Goal: Task Accomplishment & Management: Use online tool/utility

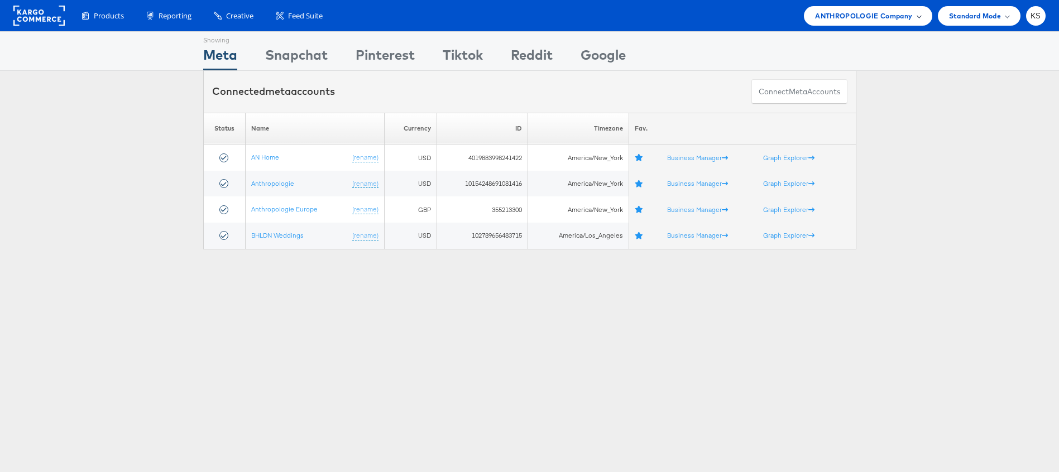
click at [843, 13] on span "ANTHROPOLOGIE Company" at bounding box center [863, 16] width 97 height 12
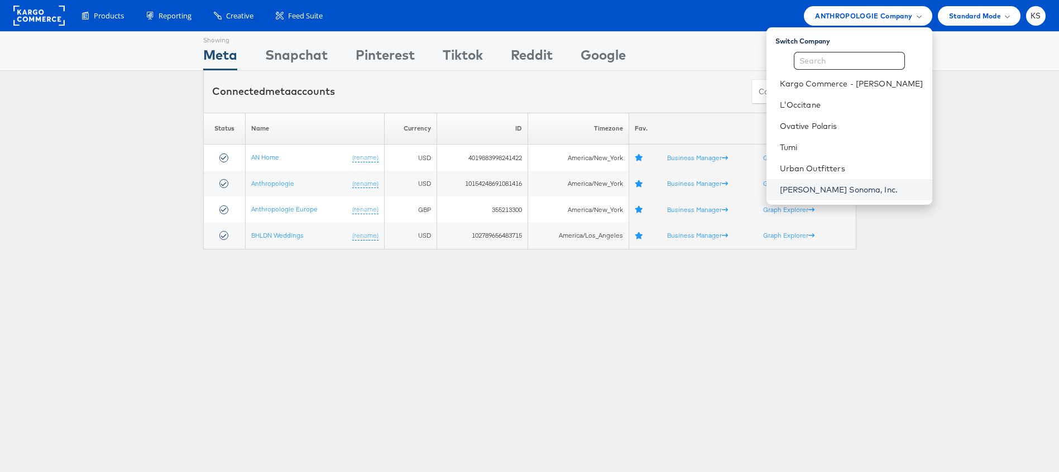
click at [831, 193] on link "Williams Sonoma, Inc." at bounding box center [852, 189] width 144 height 11
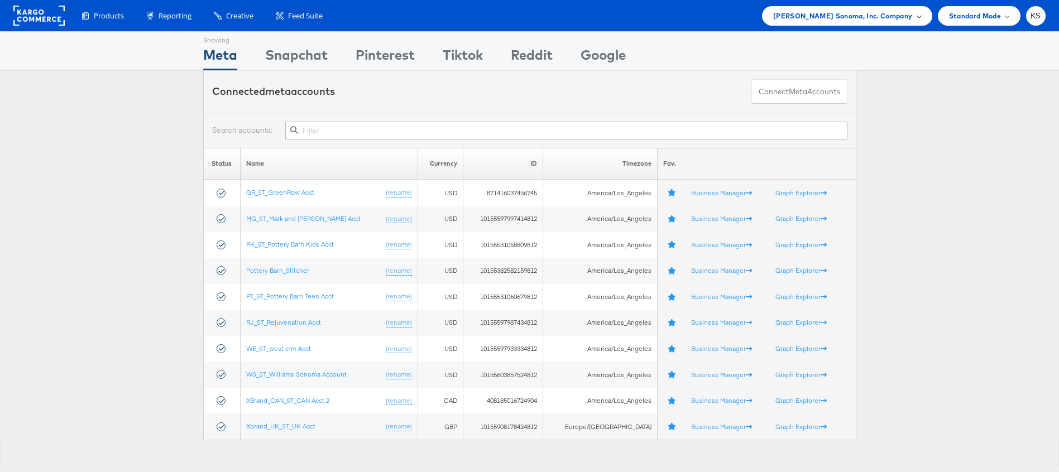
click at [843, 13] on span "[PERSON_NAME] Sonoma, Inc. Company" at bounding box center [844, 16] width 140 height 12
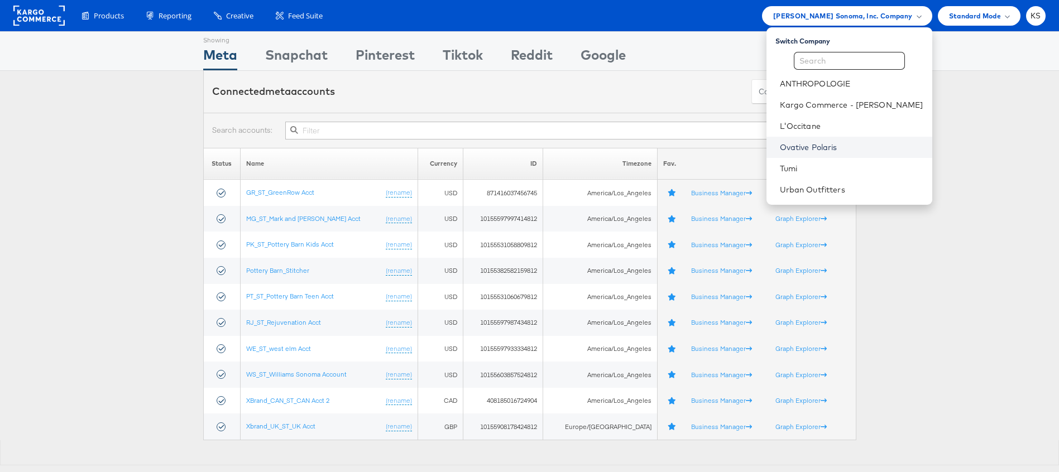
click at [832, 147] on link "Ovative Polaris" at bounding box center [852, 147] width 144 height 11
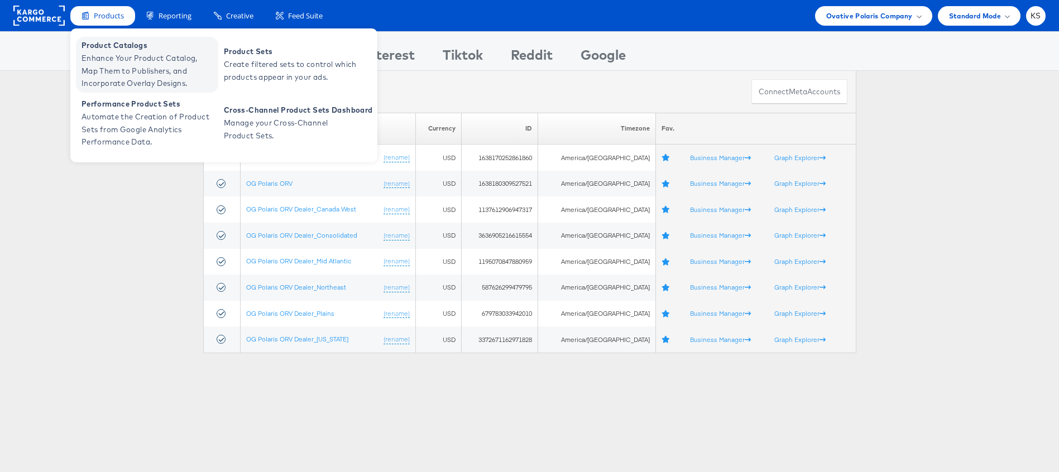
click at [102, 58] on span "Enhance Your Product Catalog, Map Them to Publishers, and Incorporate Overlay D…" at bounding box center [149, 71] width 134 height 38
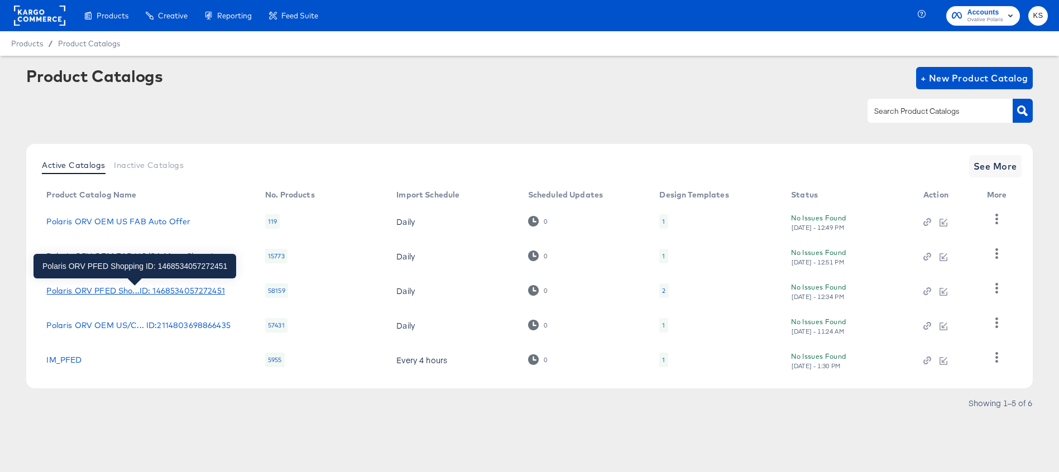
click at [165, 292] on div "Polaris ORV PFED Sho...ID: 1468534057272451" at bounding box center [135, 291] width 178 height 9
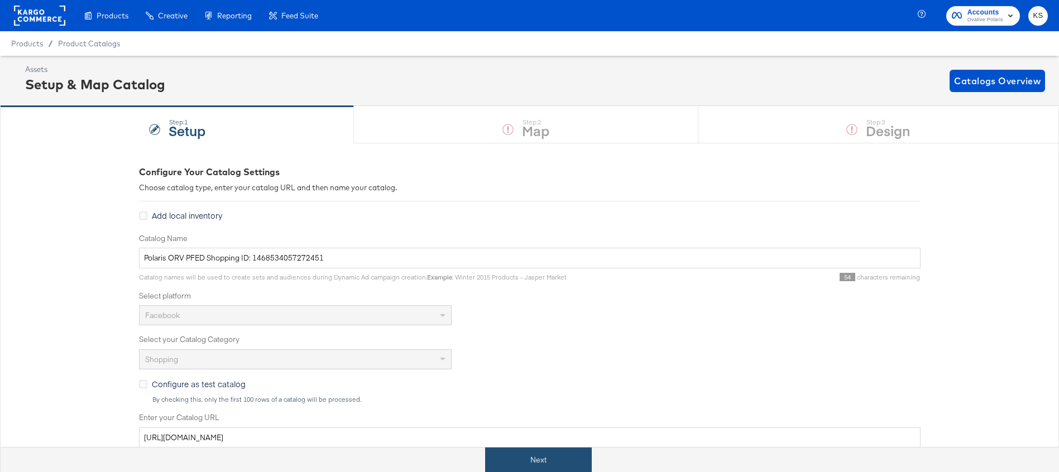
click at [562, 463] on button "Next" at bounding box center [538, 460] width 107 height 25
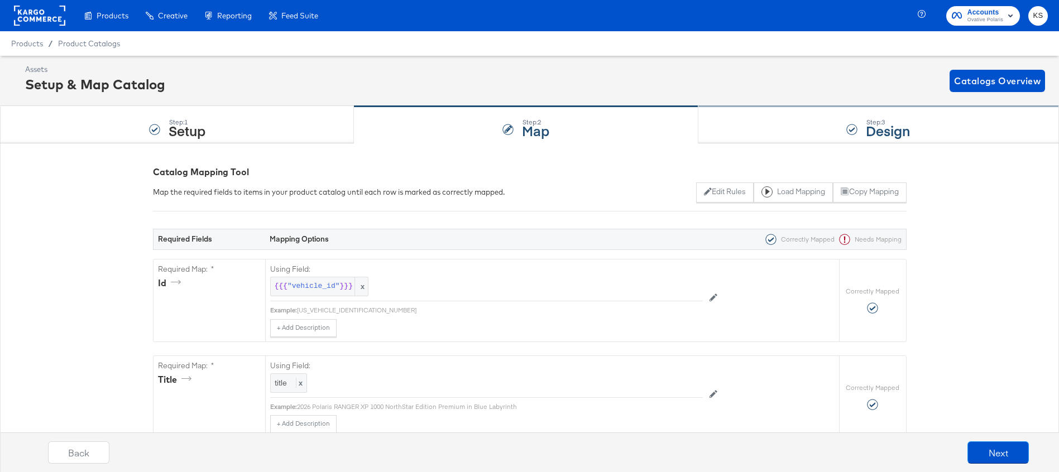
click at [776, 124] on div "Step: 3 Design" at bounding box center [879, 125] width 361 height 37
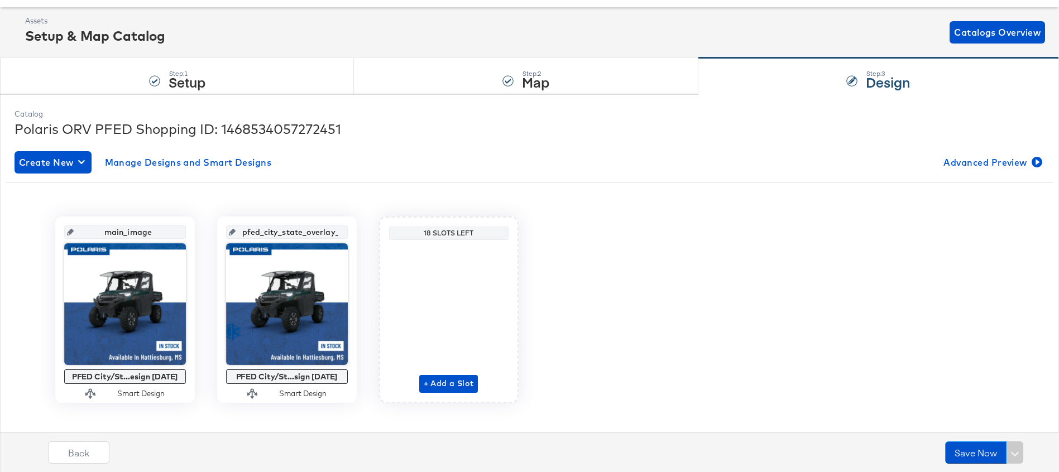
scroll to position [55, 0]
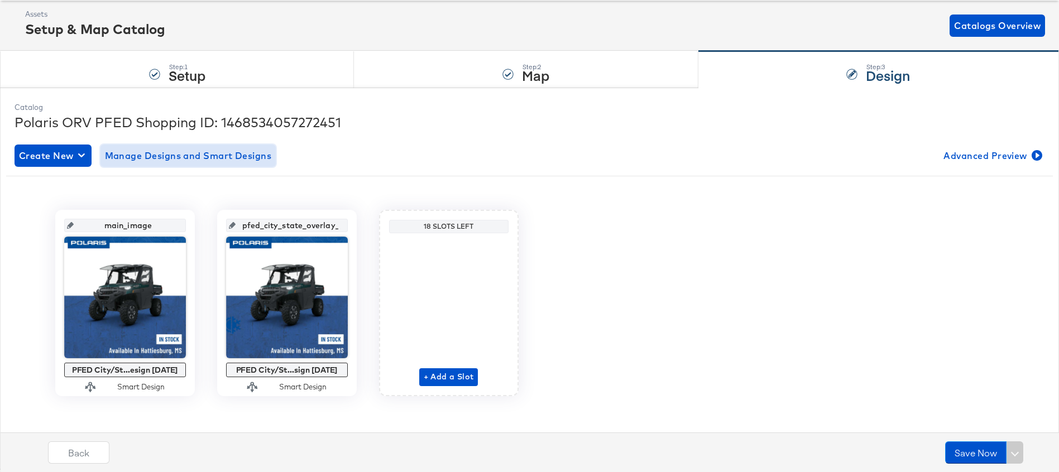
click at [219, 157] on span "Manage Designs and Smart Designs" at bounding box center [188, 156] width 167 height 16
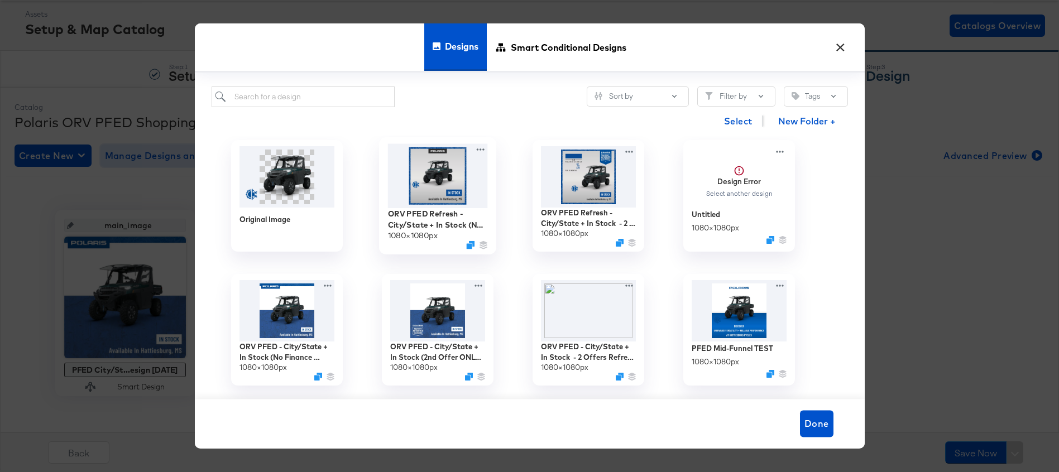
scroll to position [0, 0]
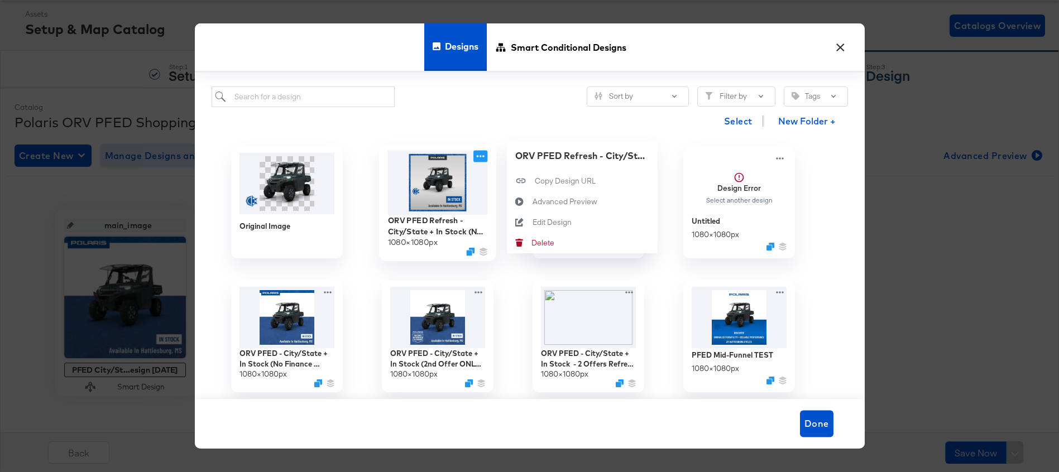
click at [483, 153] on icon at bounding box center [481, 156] width 14 height 12
click at [532, 202] on div "Advanced Preview Advanced Preview" at bounding box center [532, 202] width 0 height 0
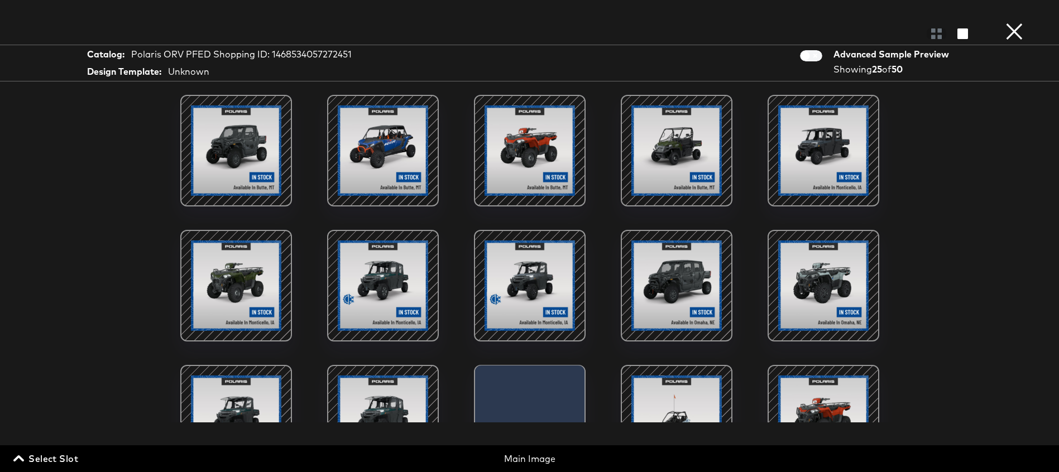
scroll to position [365, 0]
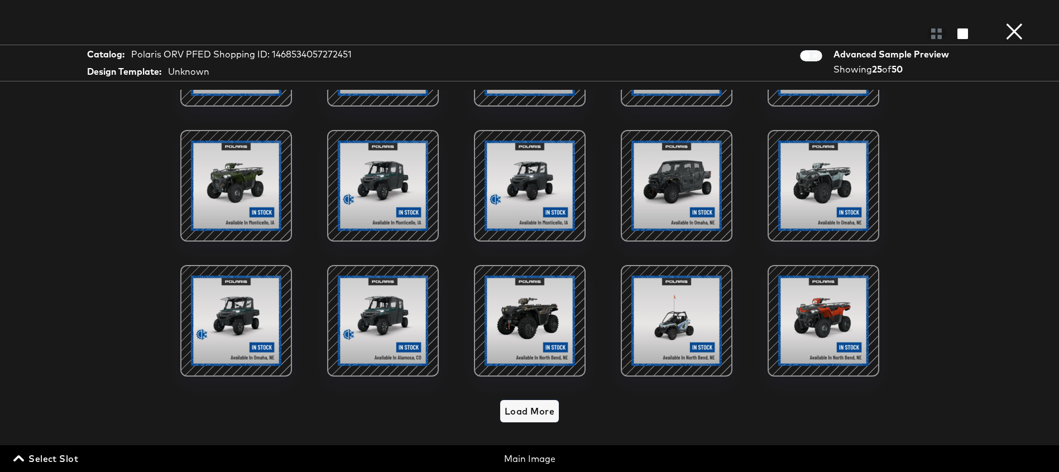
click at [533, 416] on span "Load More" at bounding box center [530, 412] width 50 height 16
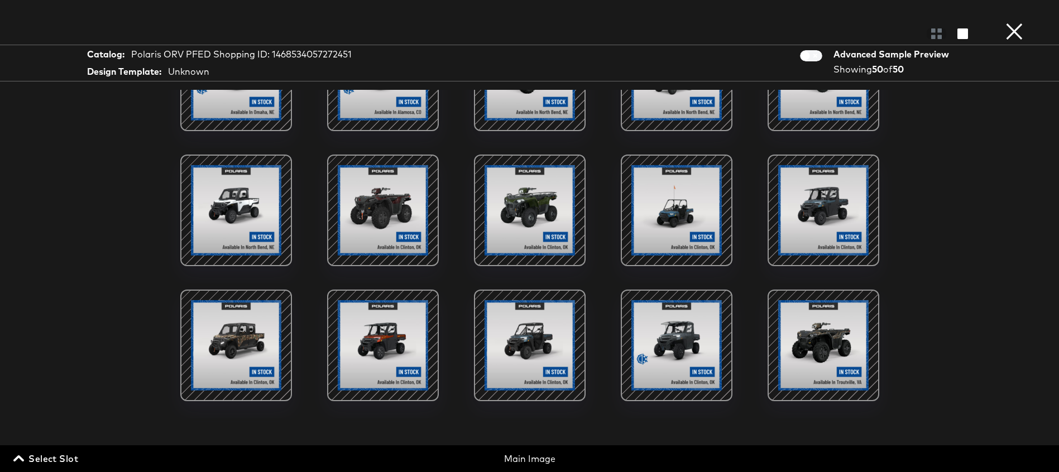
scroll to position [0, 0]
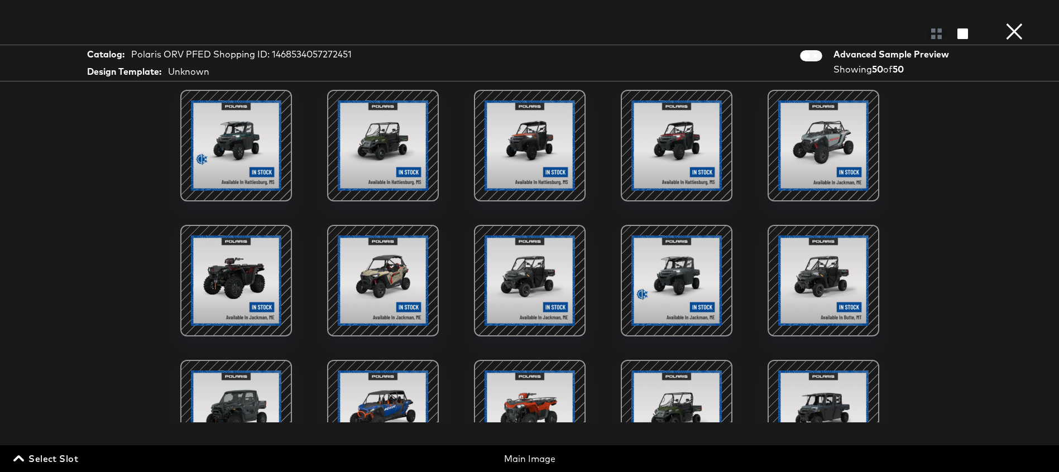
click at [1019, 22] on button "×" at bounding box center [1015, 11] width 22 height 22
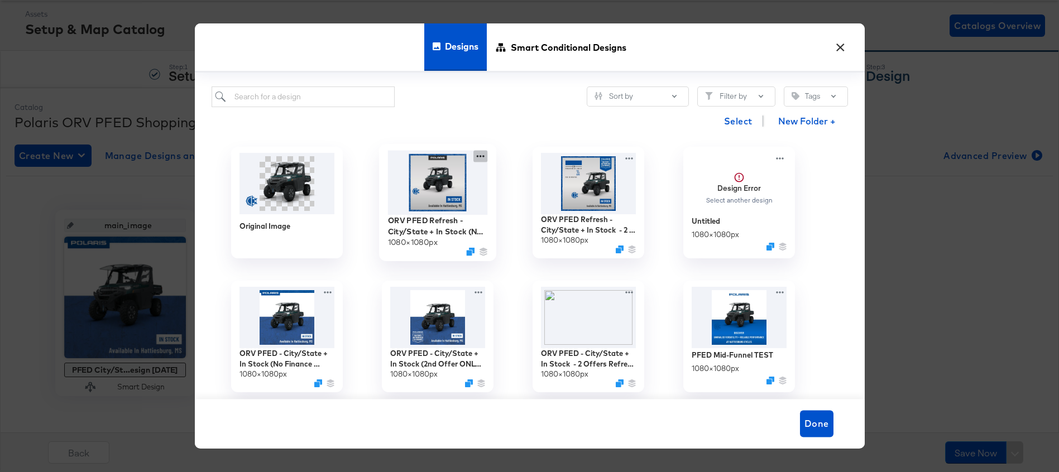
click at [481, 156] on icon at bounding box center [480, 156] width 8 height 2
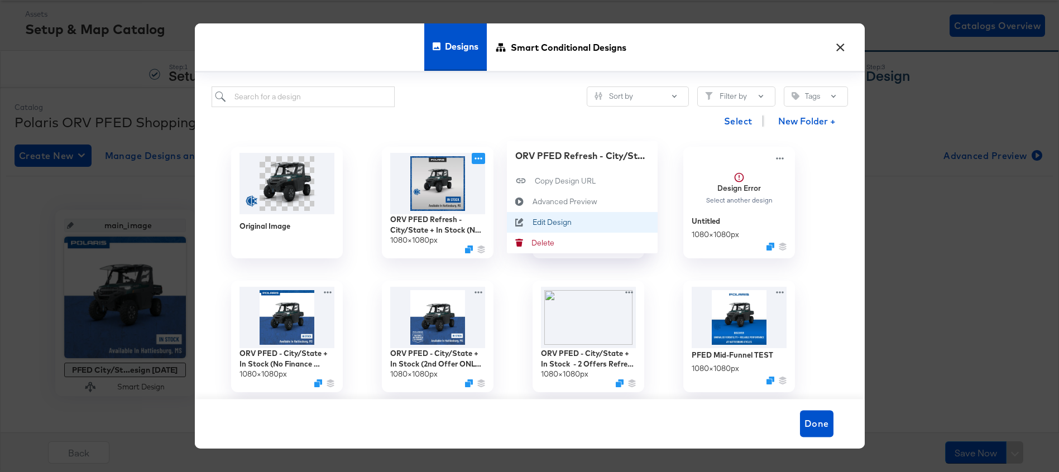
click at [532, 222] on div "Edit Design Edit Design" at bounding box center [532, 222] width 0 height 0
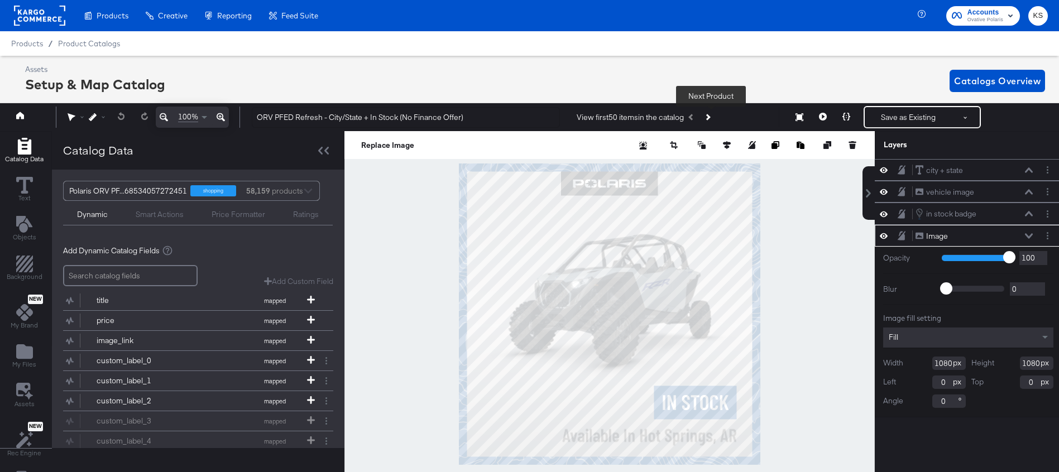
click at [710, 116] on icon "Next Product" at bounding box center [707, 117] width 6 height 6
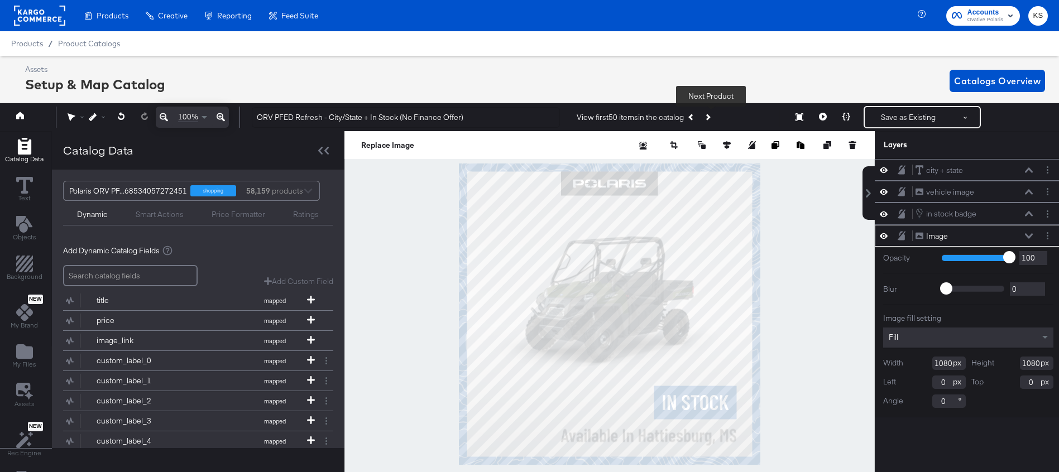
click at [710, 117] on icon "Next Product" at bounding box center [707, 117] width 6 height 6
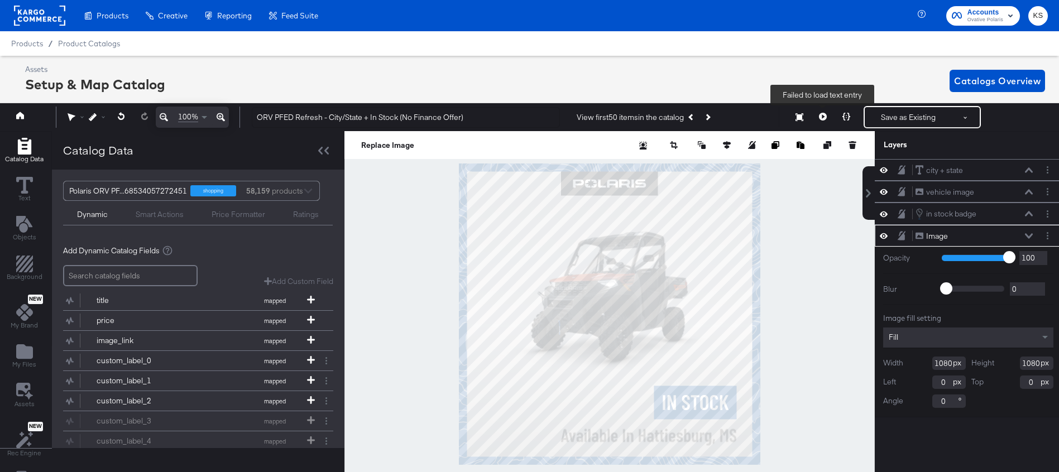
click at [817, 116] on button at bounding box center [823, 117] width 23 height 22
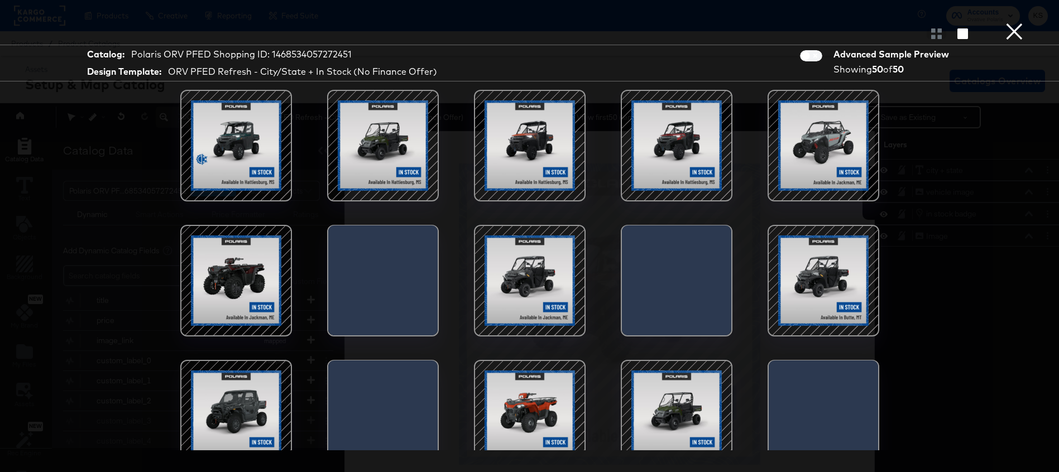
click at [267, 136] on div at bounding box center [236, 145] width 95 height 95
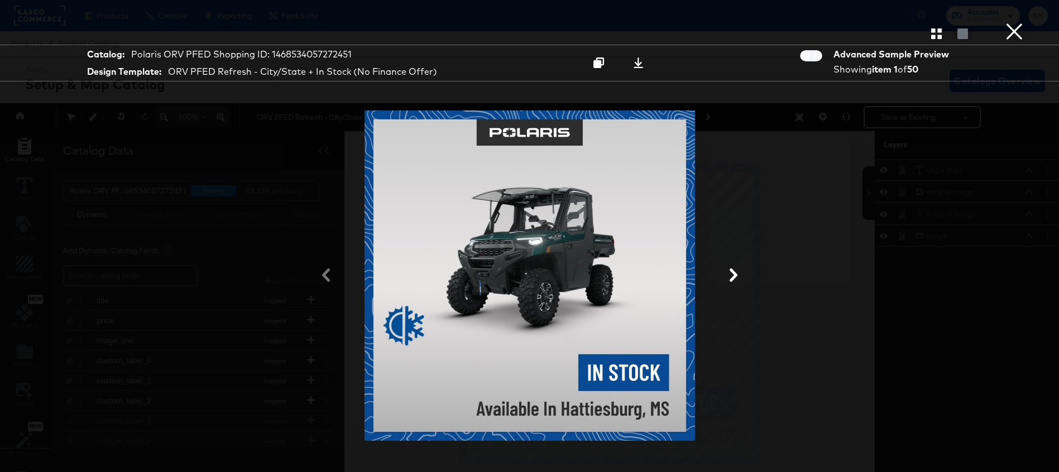
click at [1014, 22] on button "×" at bounding box center [1015, 11] width 22 height 22
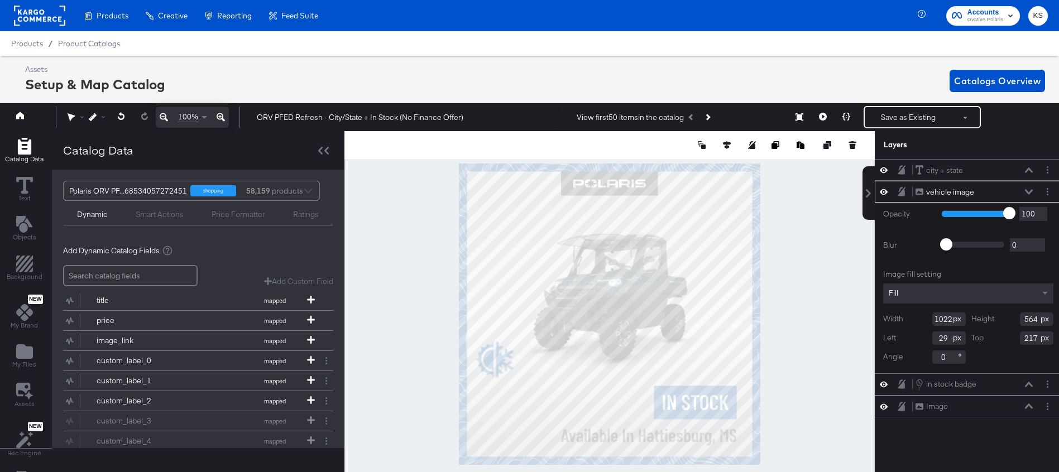
scroll to position [0, 3]
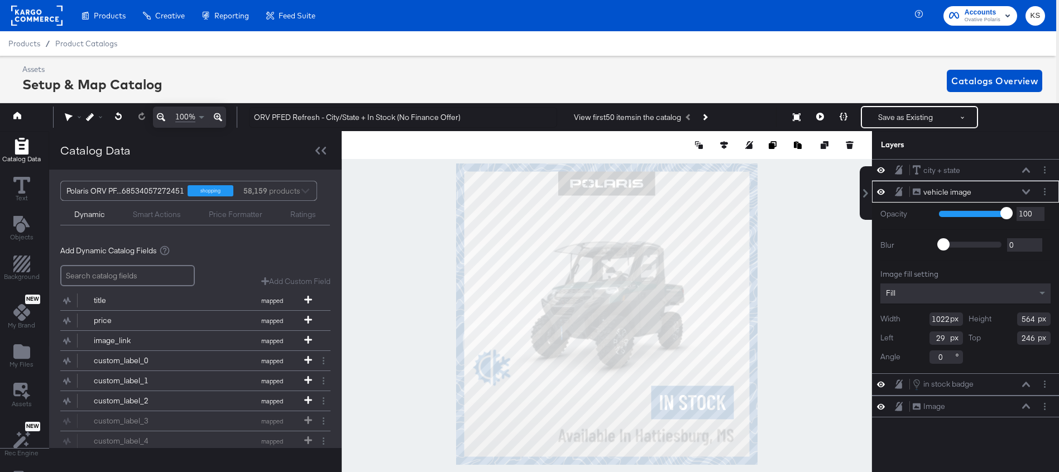
type input "247"
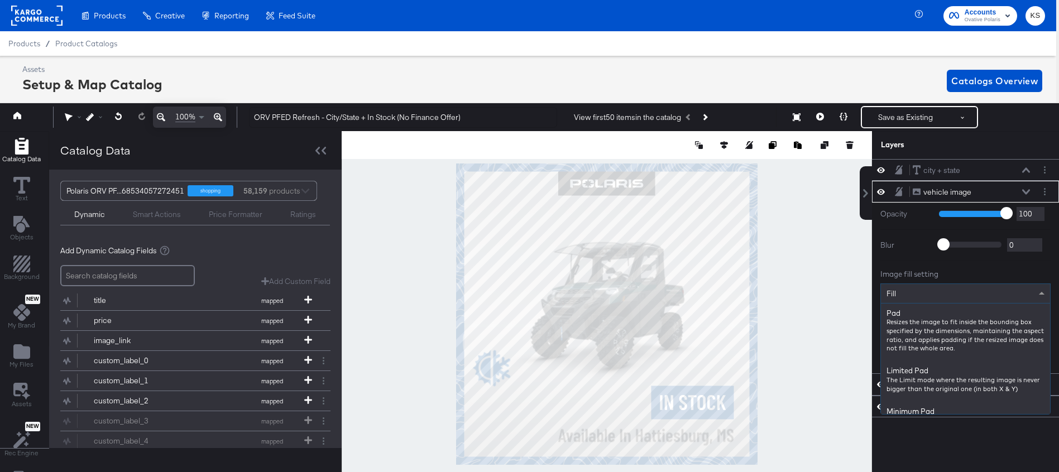
click at [1040, 295] on span at bounding box center [1044, 293] width 14 height 19
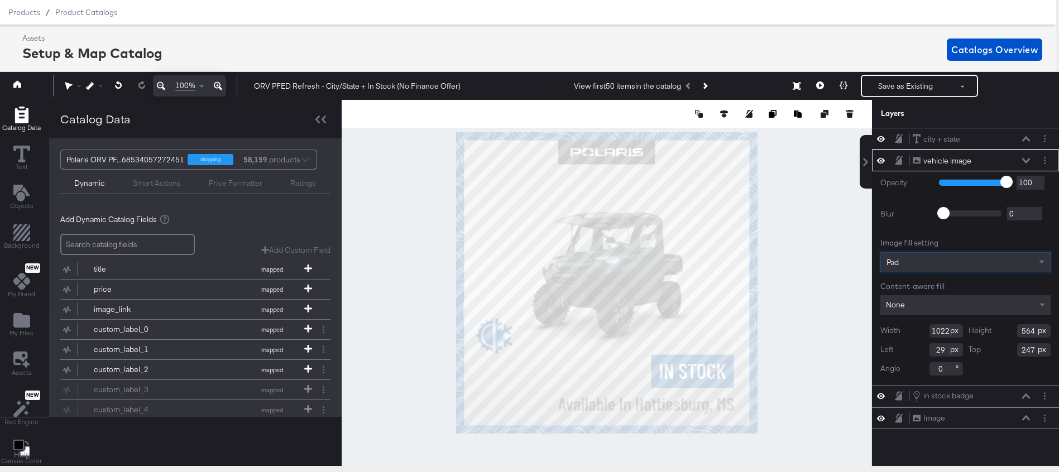
scroll to position [32, 3]
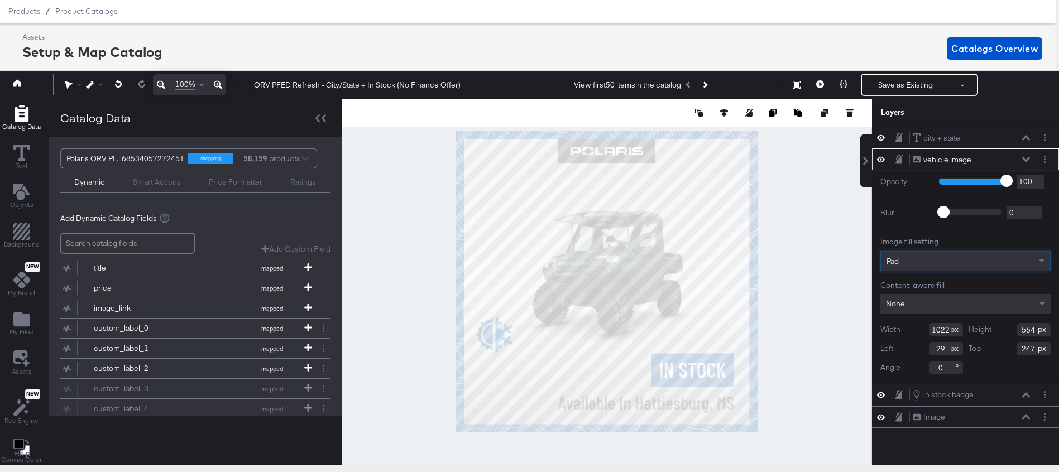
click at [1003, 268] on div "Pad" at bounding box center [965, 261] width 169 height 19
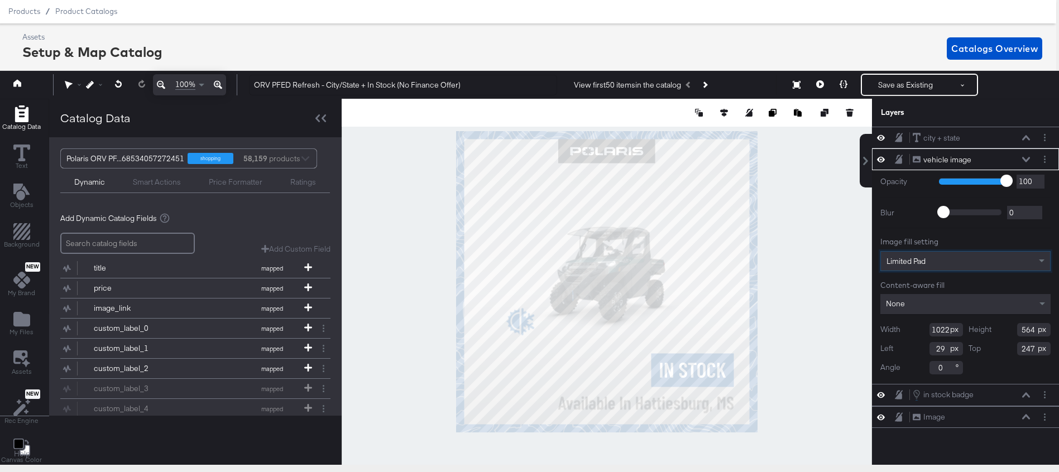
click at [978, 259] on div "Limited Pad" at bounding box center [965, 261] width 169 height 19
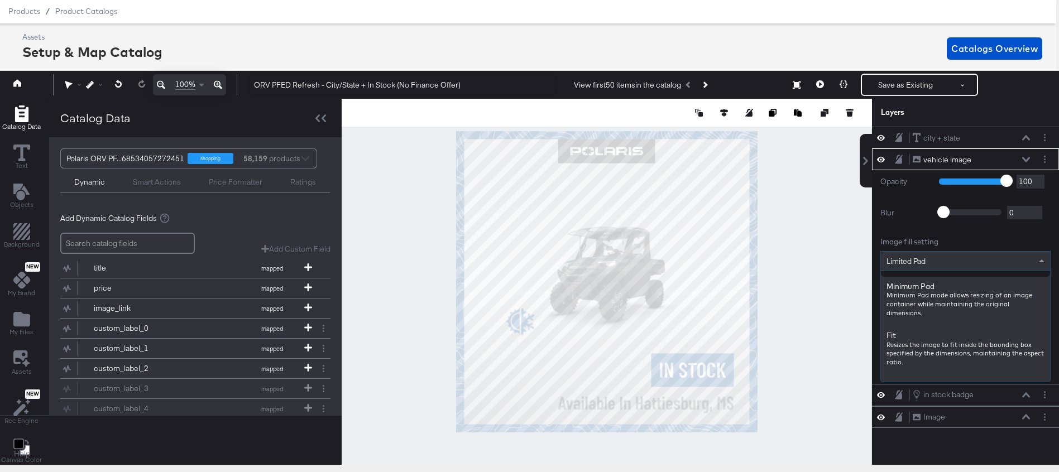
scroll to position [93, 0]
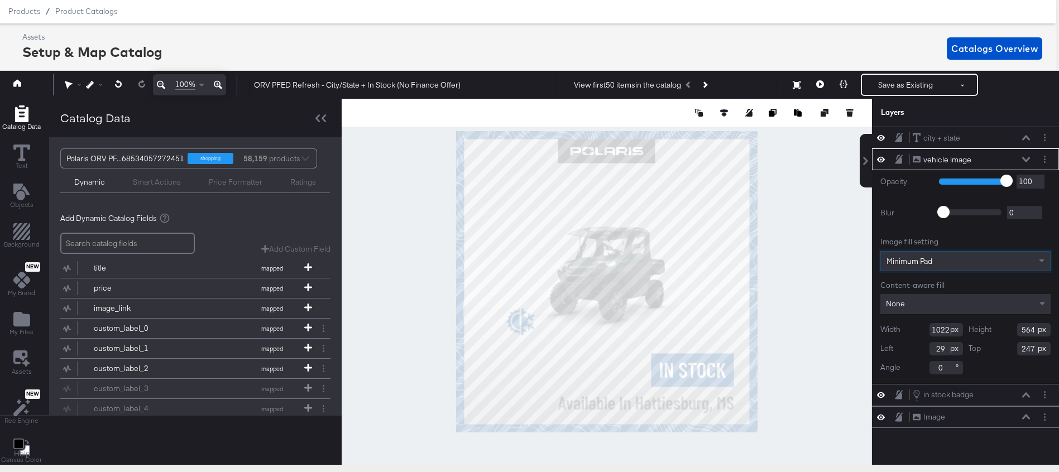
click at [991, 264] on div "Minimum Pad" at bounding box center [965, 261] width 169 height 19
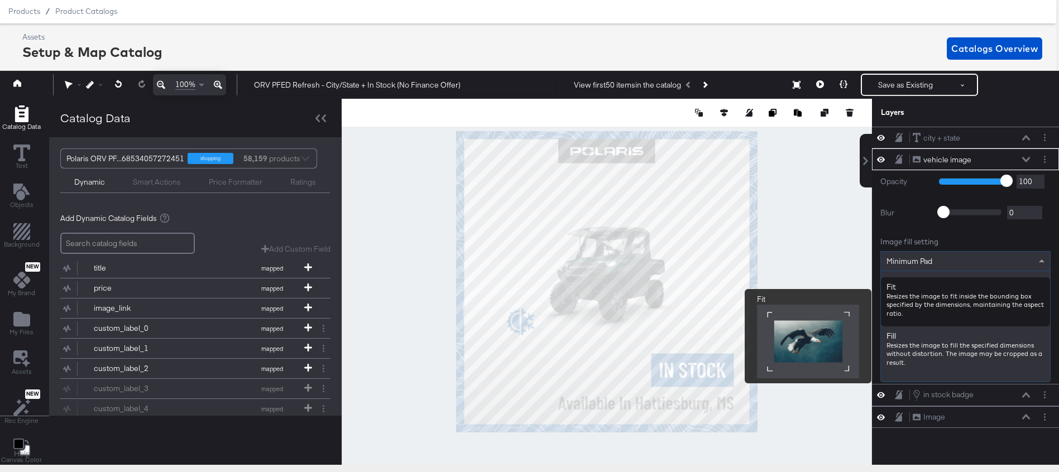
scroll to position [142, 0]
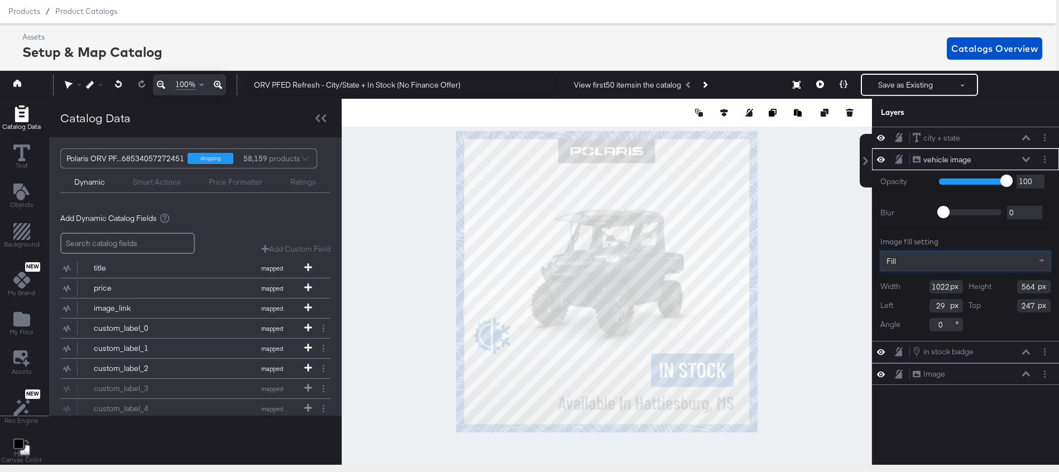
click at [815, 50] on div "Assets Setup & Map Catalog Catalogs Overview" at bounding box center [532, 48] width 1020 height 33
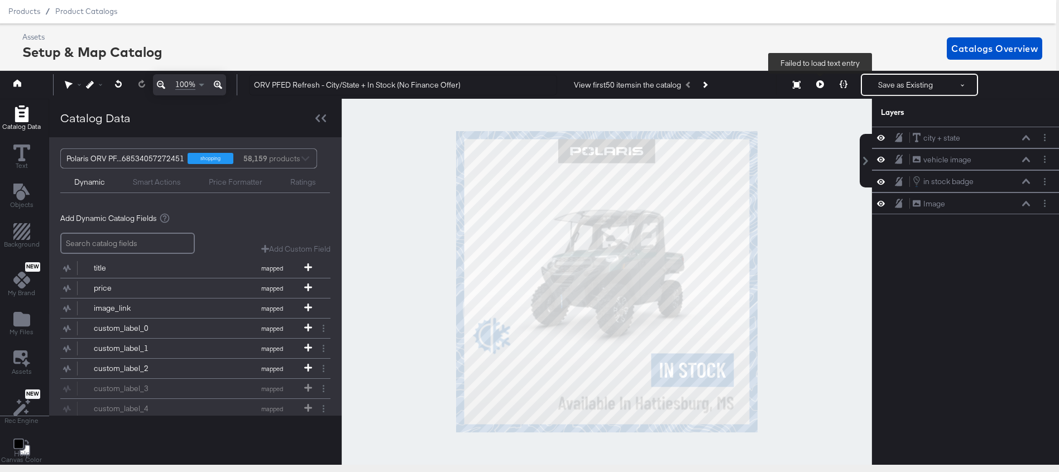
click at [817, 86] on button at bounding box center [820, 85] width 23 height 22
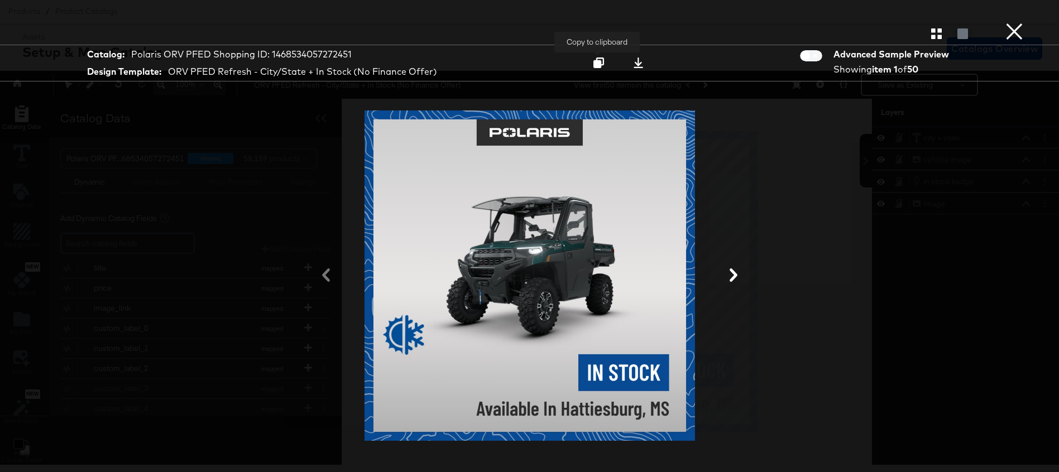
click at [602, 61] on icon at bounding box center [599, 63] width 11 height 11
click at [935, 36] on icon "button" at bounding box center [937, 33] width 11 height 11
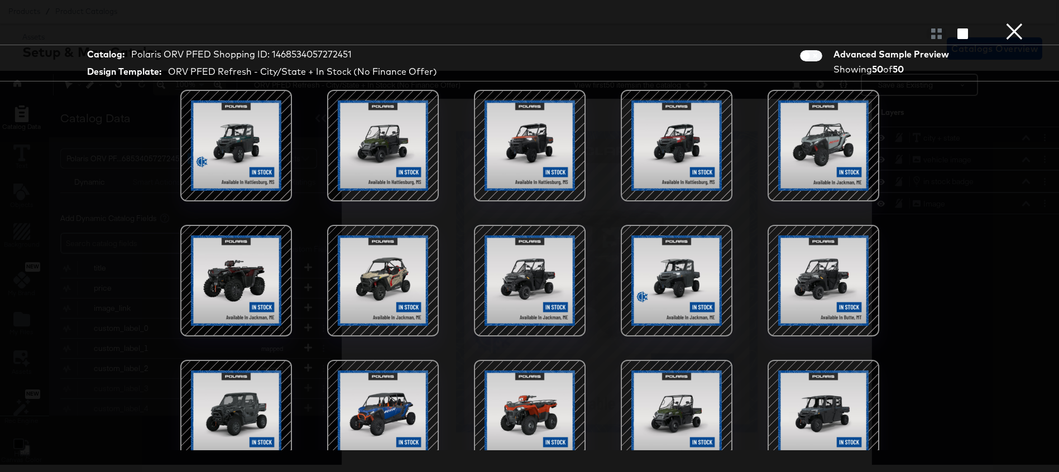
scroll to position [0, 3]
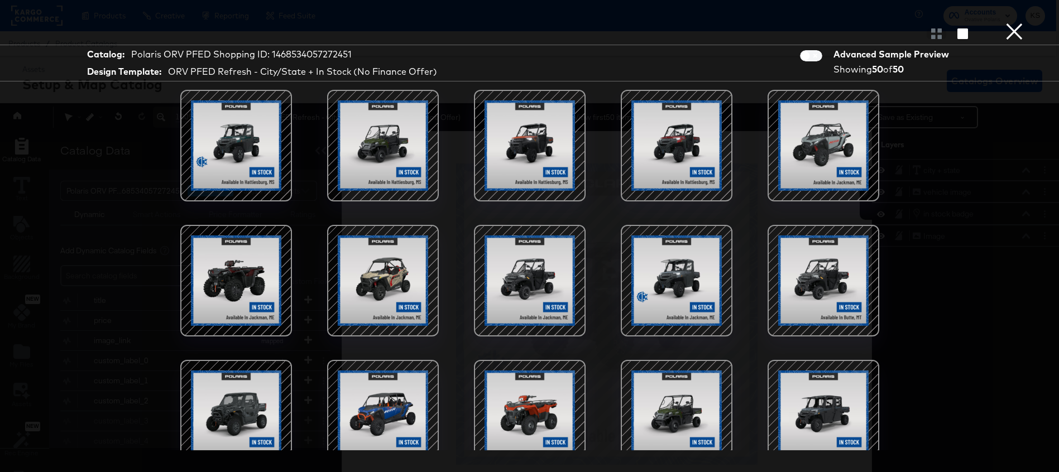
click at [823, 155] on div at bounding box center [823, 145] width 95 height 95
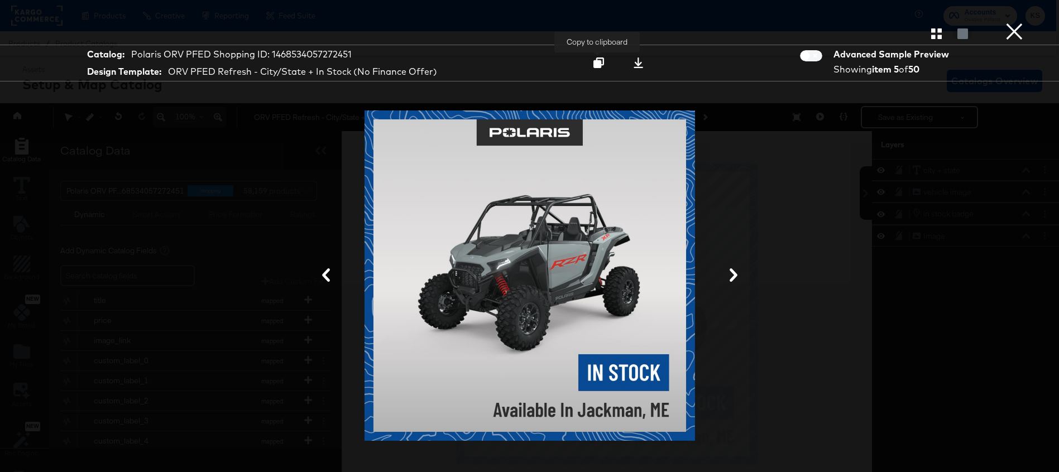
click at [592, 60] on div at bounding box center [598, 63] width 15 height 12
click at [1018, 22] on button "×" at bounding box center [1015, 11] width 22 height 22
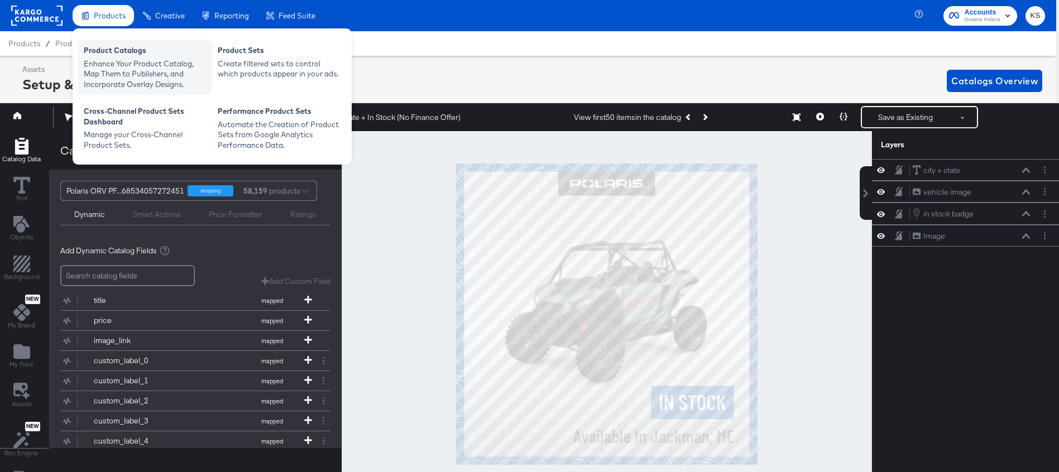
click at [117, 69] on div "Enhance Your Product Catalog, Map Them to Publishers, and Incorporate Overlay D…" at bounding box center [145, 74] width 123 height 31
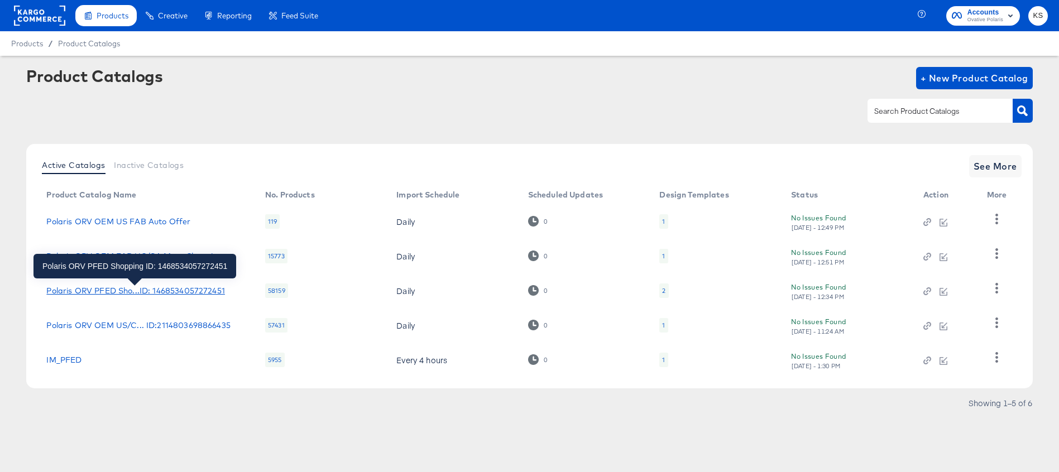
click at [111, 294] on div "Polaris ORV PFED Sho...ID: 1468534057272451" at bounding box center [135, 291] width 178 height 9
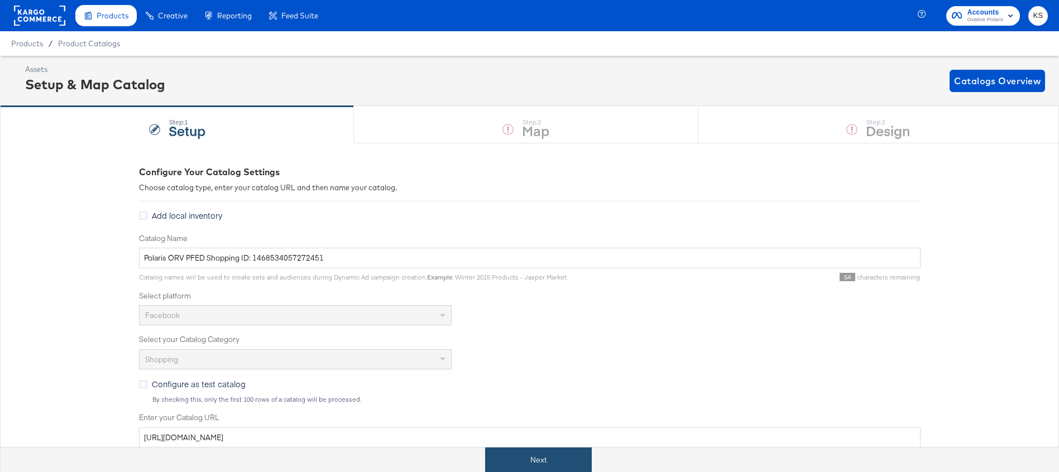
click at [552, 464] on button "Next" at bounding box center [538, 460] width 107 height 25
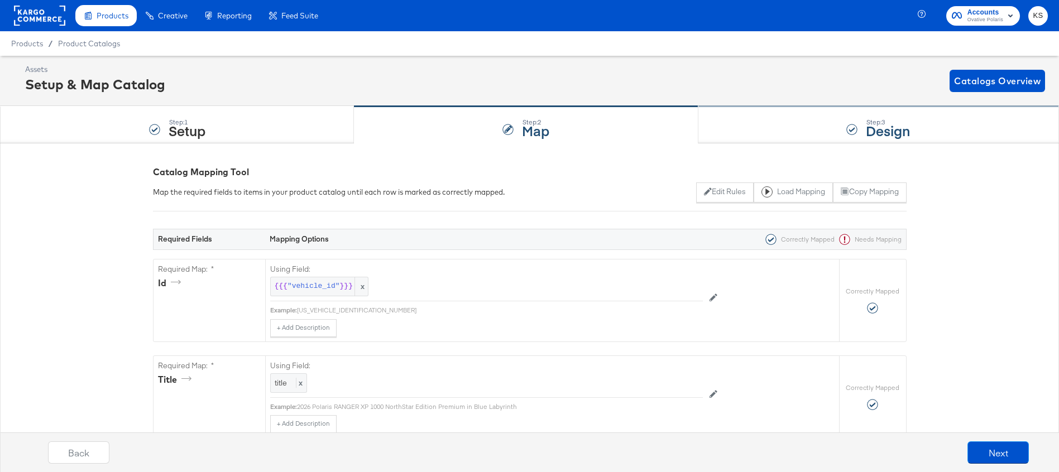
click at [810, 124] on div "Step: 3 Design" at bounding box center [879, 125] width 361 height 37
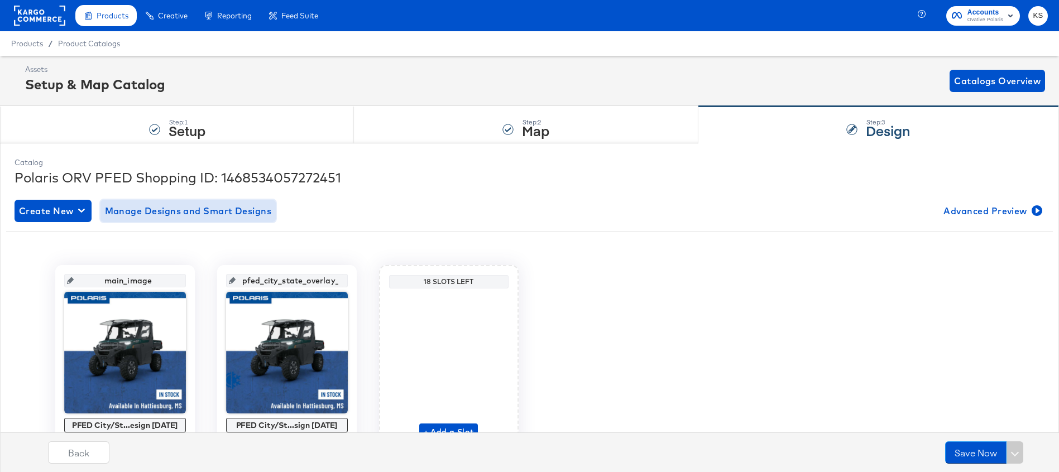
click at [208, 212] on span "Manage Designs and Smart Designs" at bounding box center [188, 211] width 167 height 16
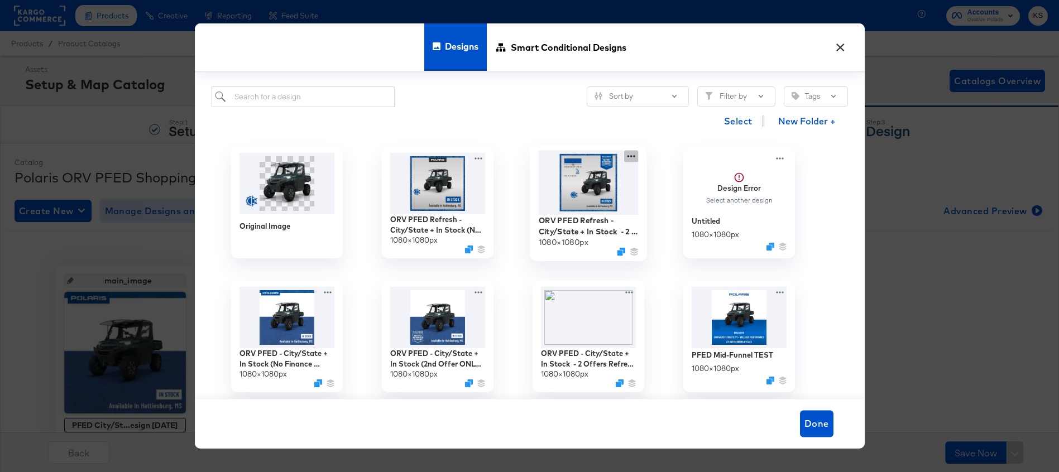
click at [633, 157] on icon at bounding box center [631, 156] width 14 height 12
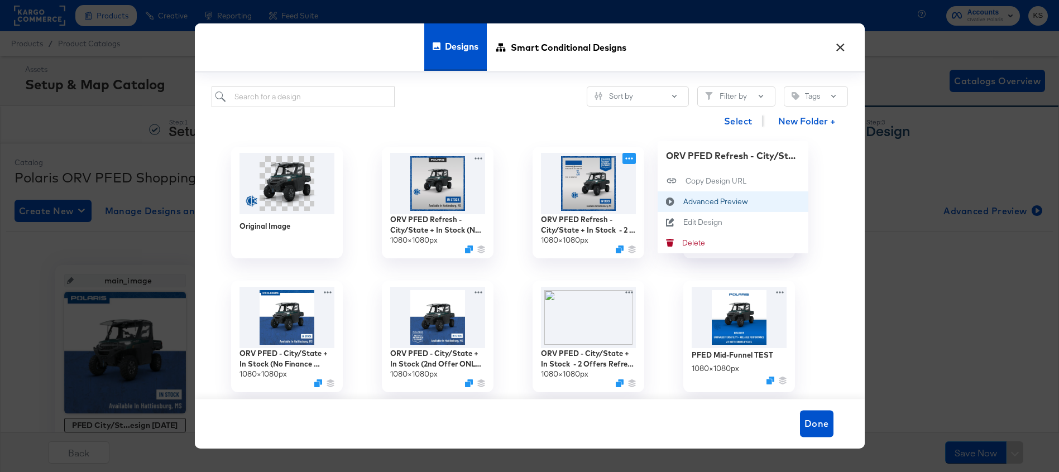
click at [683, 202] on div "Advanced Preview Advanced Preview" at bounding box center [683, 202] width 0 height 0
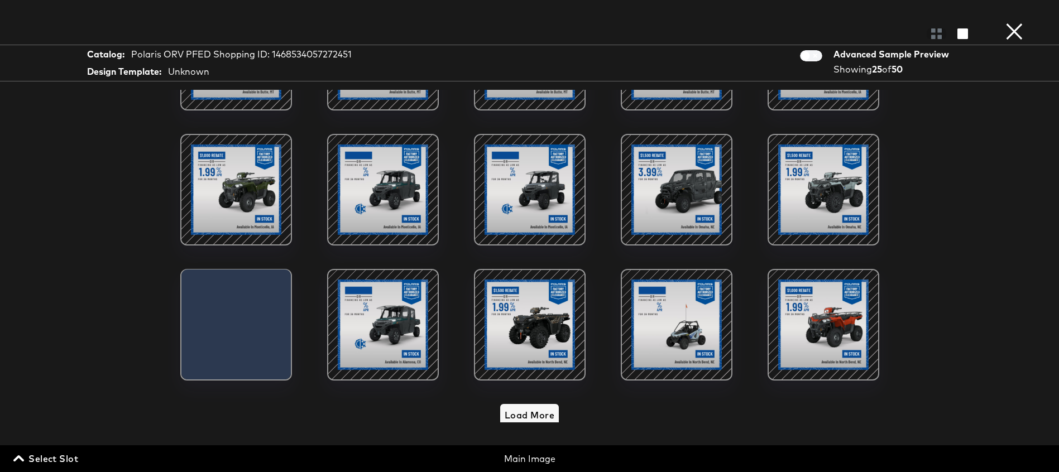
scroll to position [365, 0]
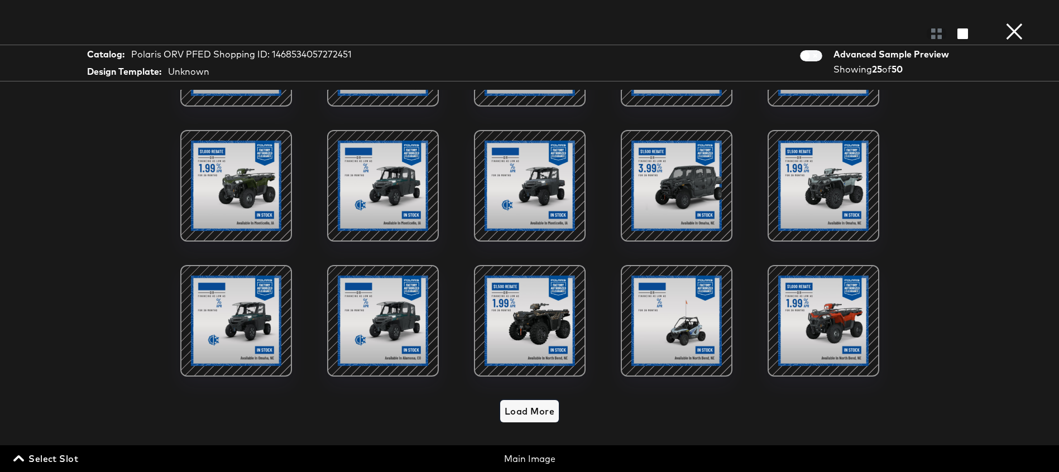
click at [522, 412] on span "Load More" at bounding box center [530, 412] width 50 height 16
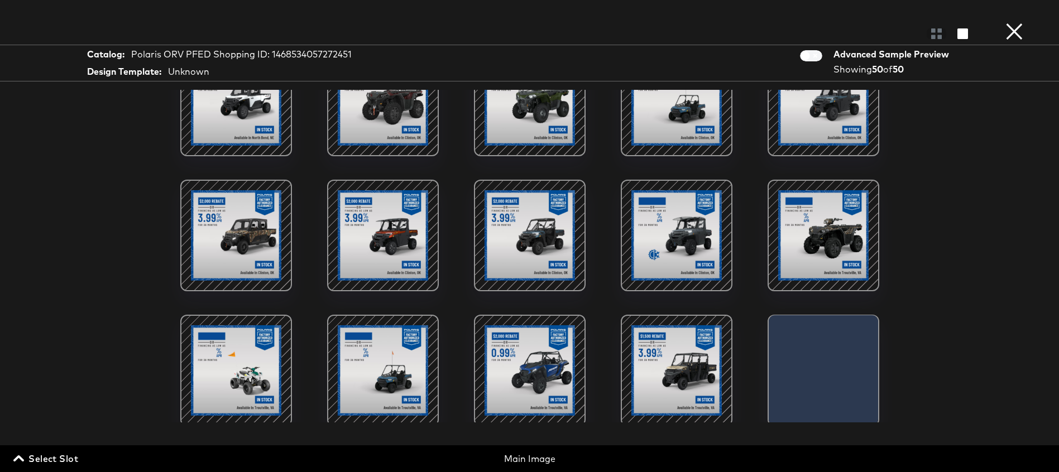
scroll to position [763, 0]
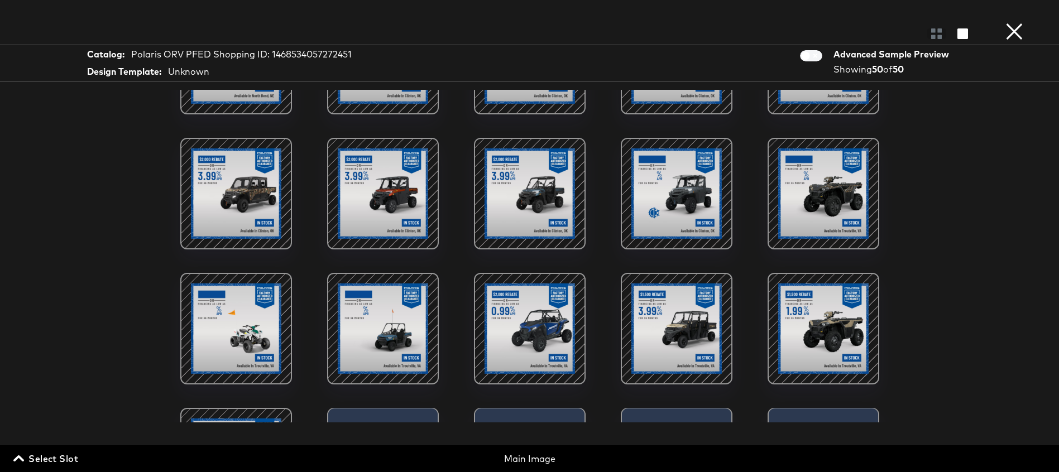
click at [526, 331] on div at bounding box center [530, 328] width 95 height 95
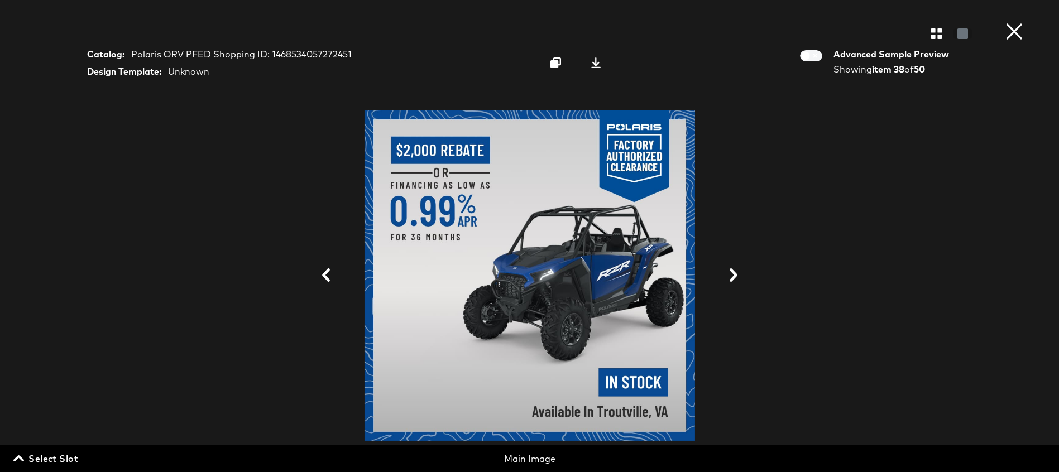
click at [1012, 22] on button "×" at bounding box center [1015, 11] width 22 height 22
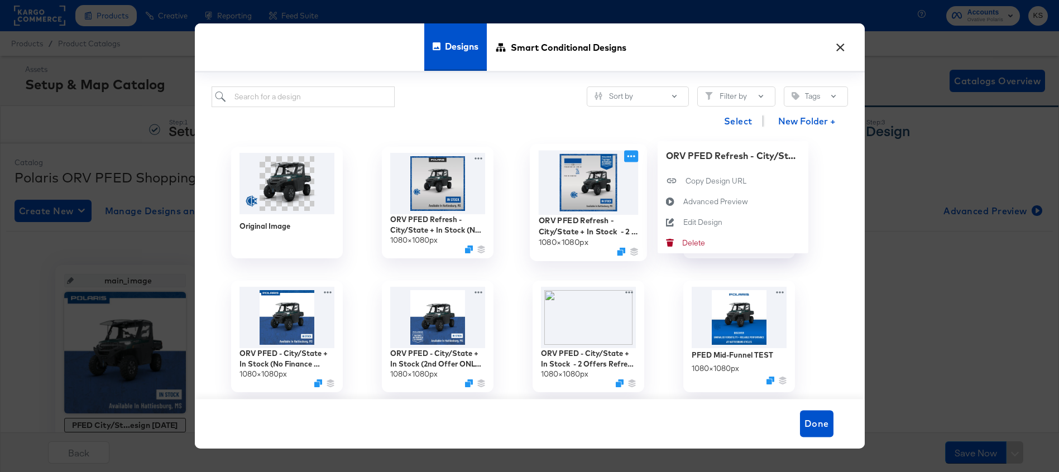
click at [633, 156] on icon at bounding box center [631, 156] width 14 height 12
click at [683, 202] on div "Advanced Preview Advanced Preview" at bounding box center [683, 202] width 0 height 0
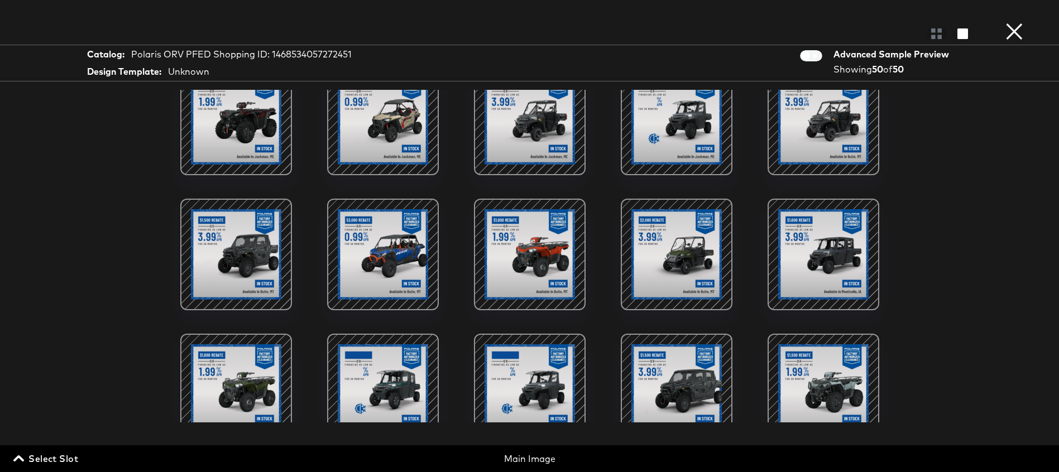
scroll to position [169, 0]
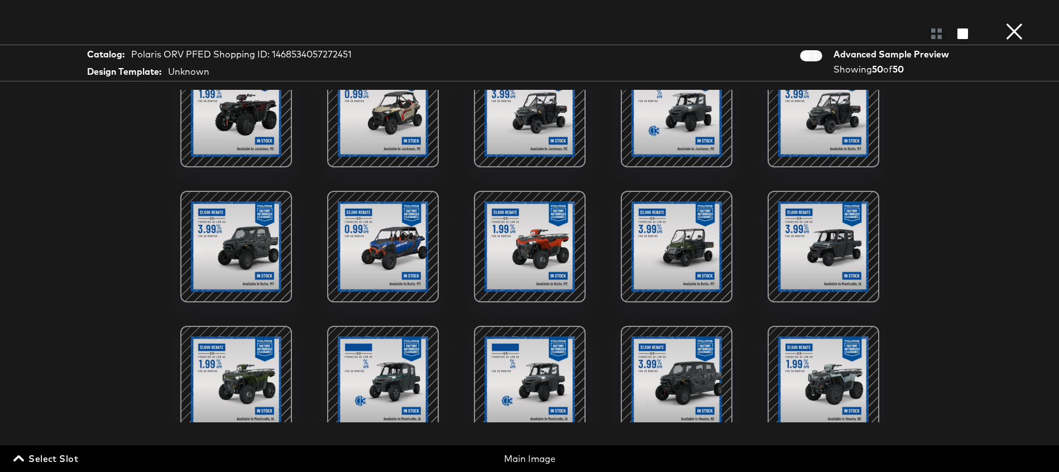
click at [708, 373] on div at bounding box center [676, 382] width 95 height 95
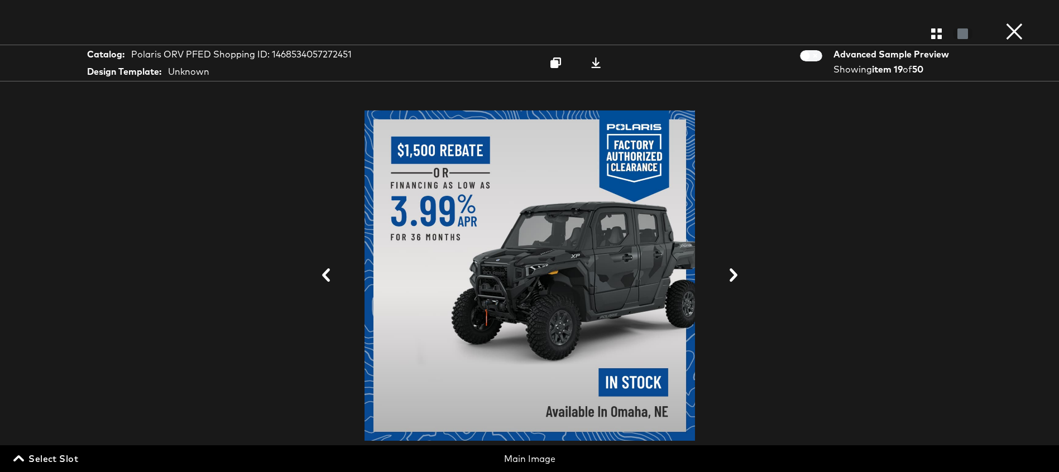
click at [1014, 22] on button "×" at bounding box center [1015, 11] width 22 height 22
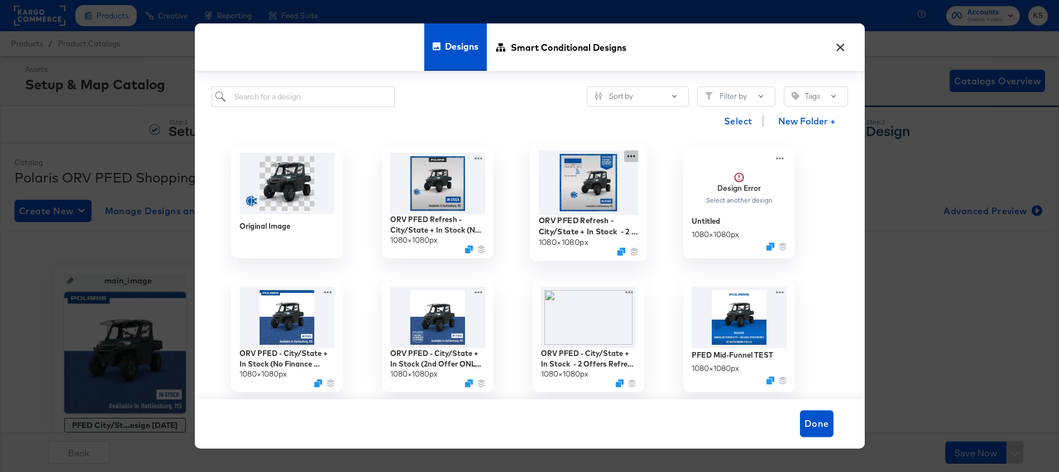
click at [630, 155] on icon at bounding box center [631, 156] width 14 height 12
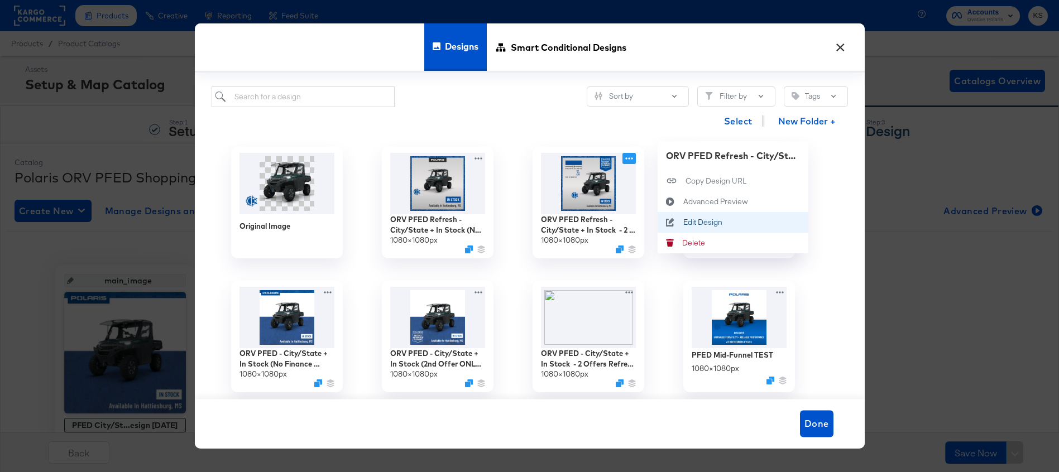
click at [684, 217] on button "Edit Design Edit Design" at bounding box center [733, 222] width 151 height 21
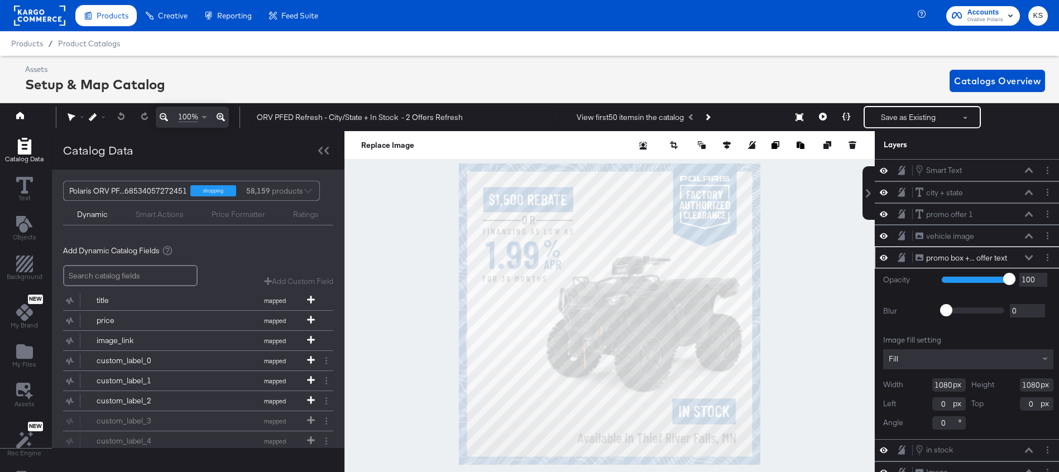
scroll to position [0, 3]
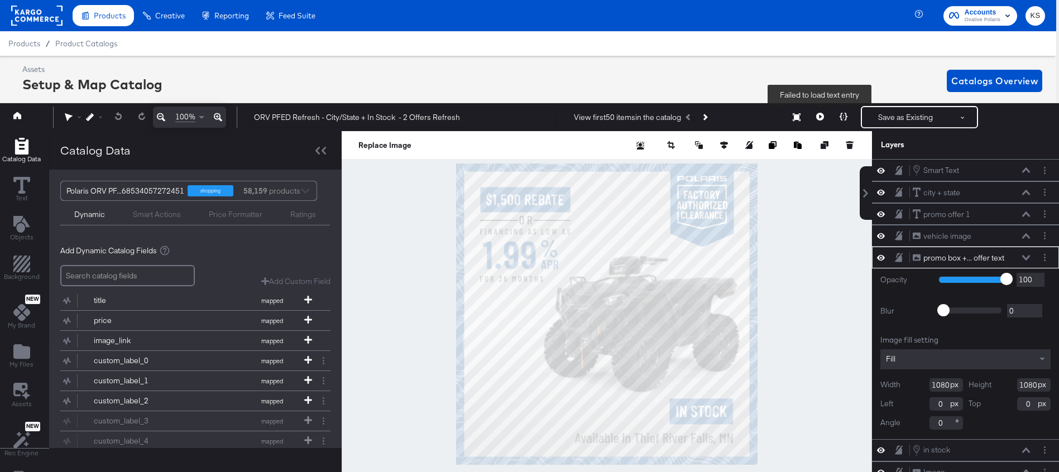
click at [822, 115] on icon at bounding box center [821, 117] width 8 height 8
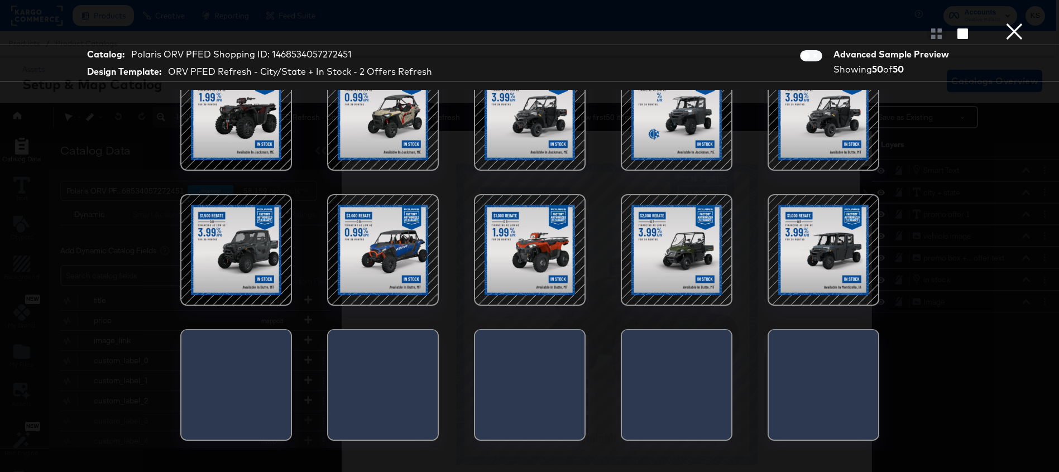
scroll to position [318, 0]
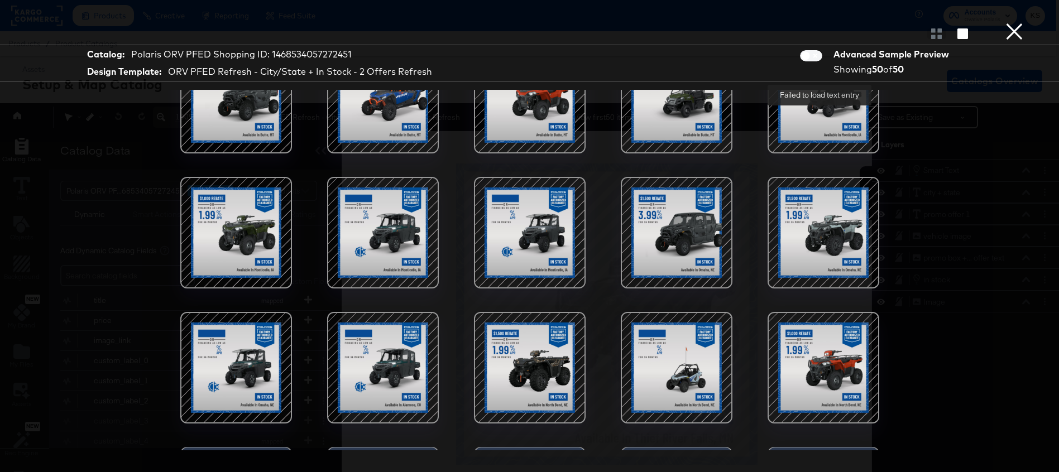
click at [674, 237] on div at bounding box center [676, 232] width 95 height 95
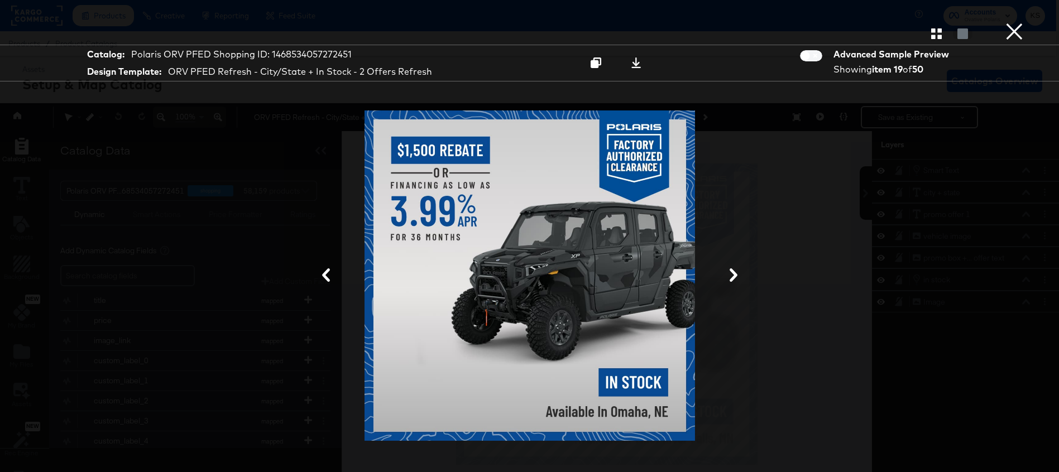
click at [586, 284] on div at bounding box center [529, 276] width 335 height 344
click at [1018, 22] on button "×" at bounding box center [1015, 11] width 22 height 22
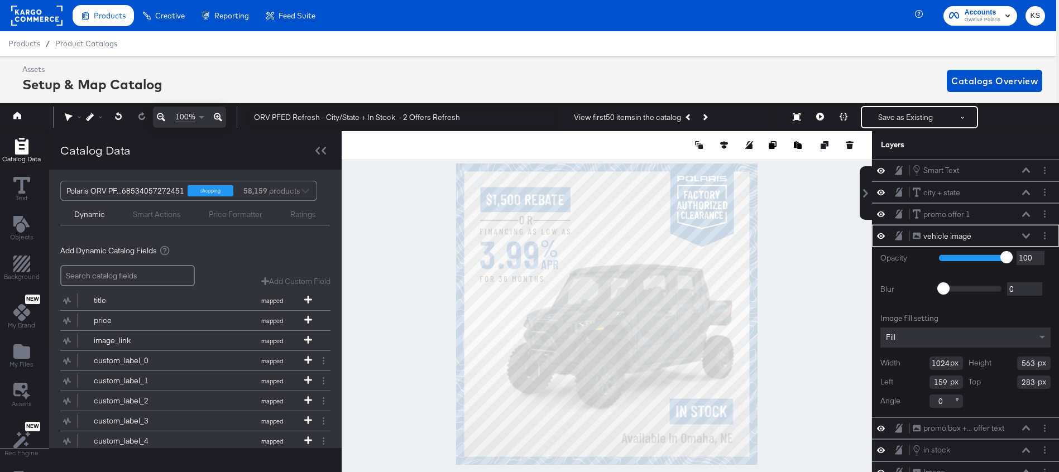
type input "67"
type input "345"
click at [819, 117] on icon at bounding box center [821, 117] width 8 height 8
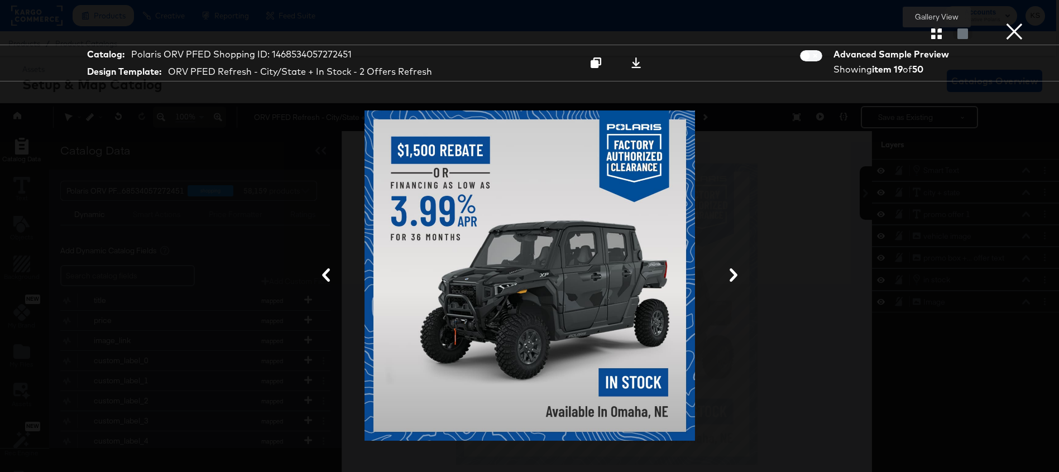
click at [938, 34] on icon "button" at bounding box center [937, 33] width 11 height 11
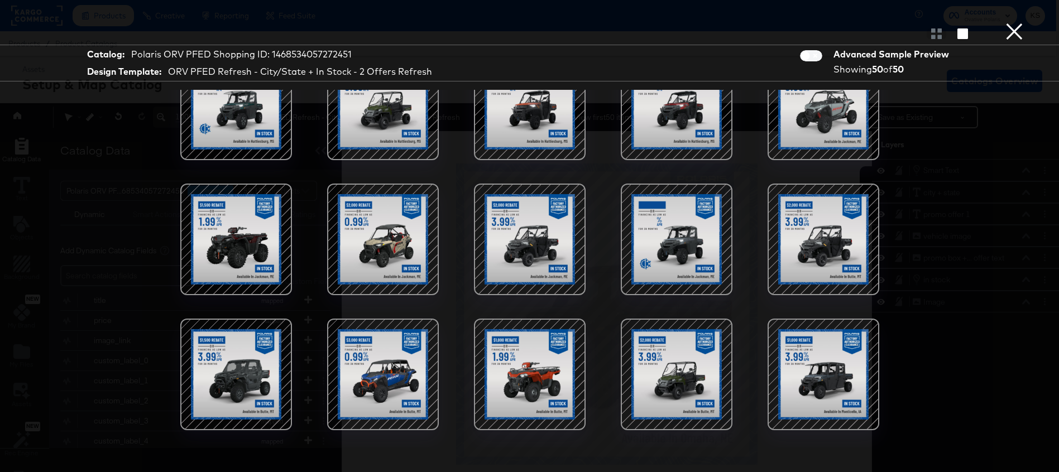
scroll to position [0, 0]
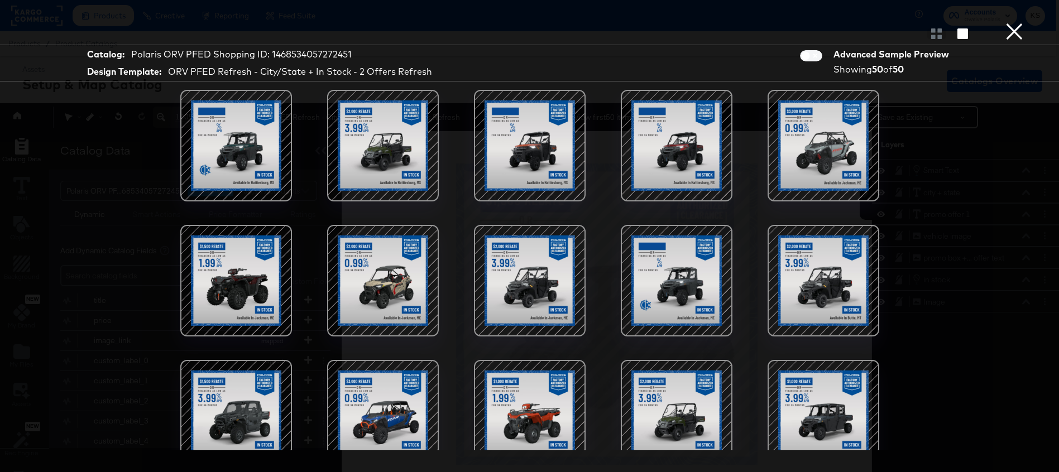
click at [823, 165] on div at bounding box center [823, 145] width 95 height 95
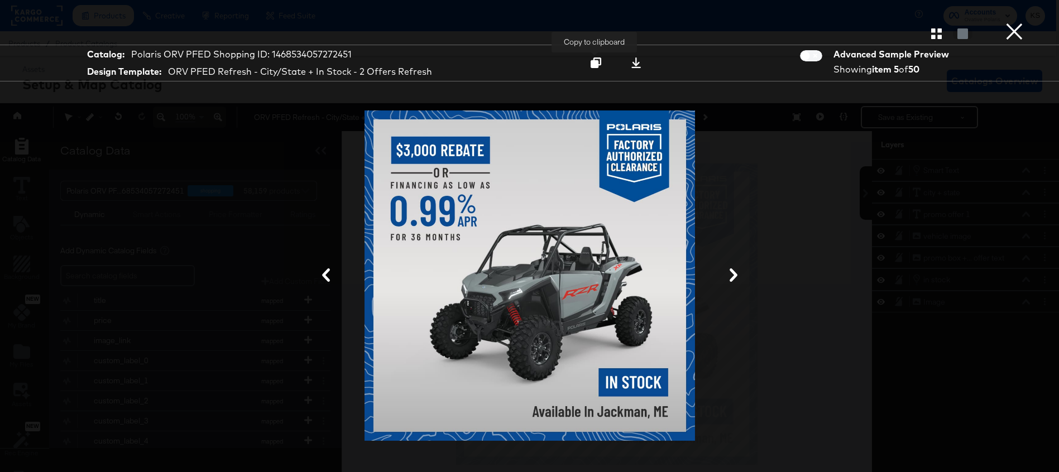
click at [596, 61] on icon at bounding box center [596, 63] width 11 height 11
click at [1015, 22] on button "×" at bounding box center [1015, 11] width 22 height 22
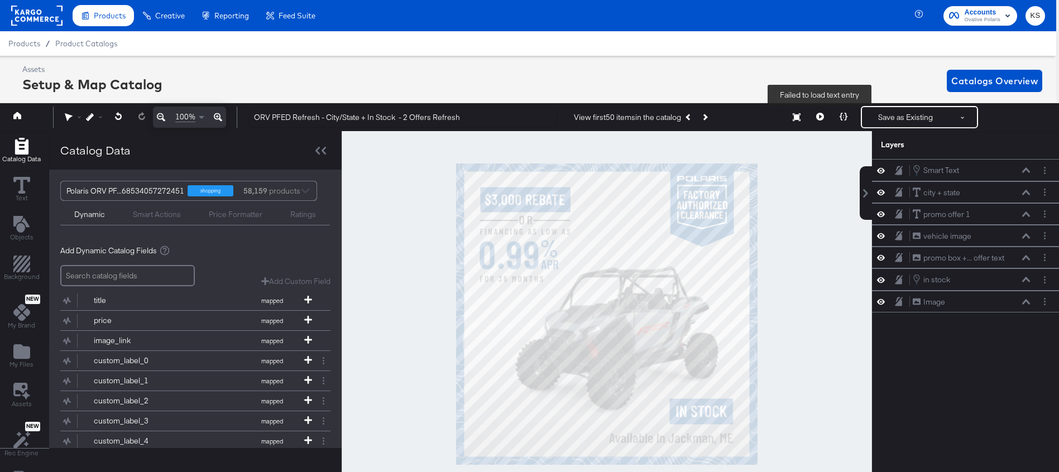
click at [825, 113] on button at bounding box center [820, 117] width 23 height 22
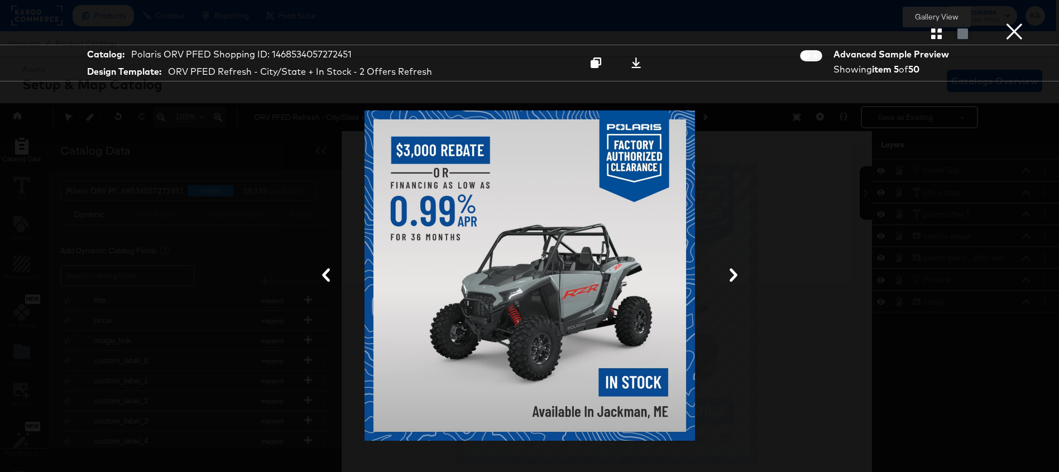
click at [938, 35] on icon "button" at bounding box center [937, 33] width 11 height 11
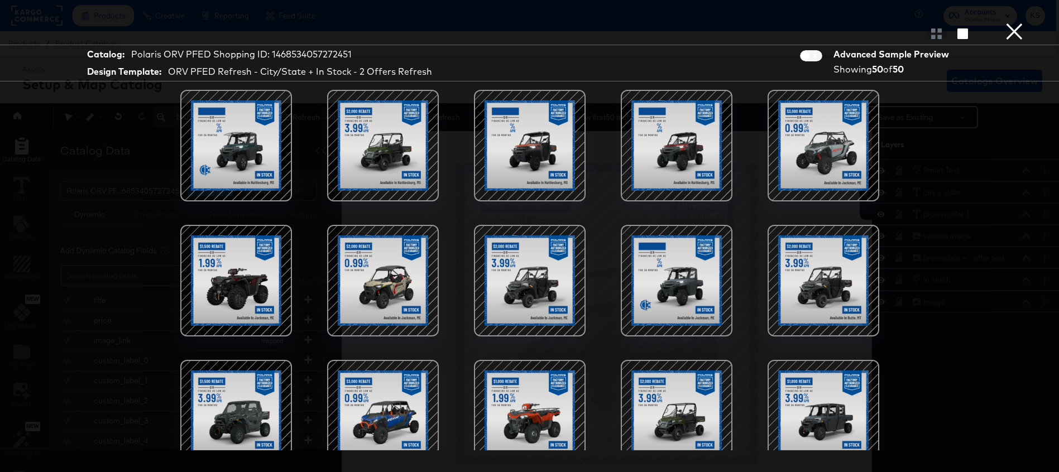
click at [236, 153] on div at bounding box center [236, 145] width 95 height 95
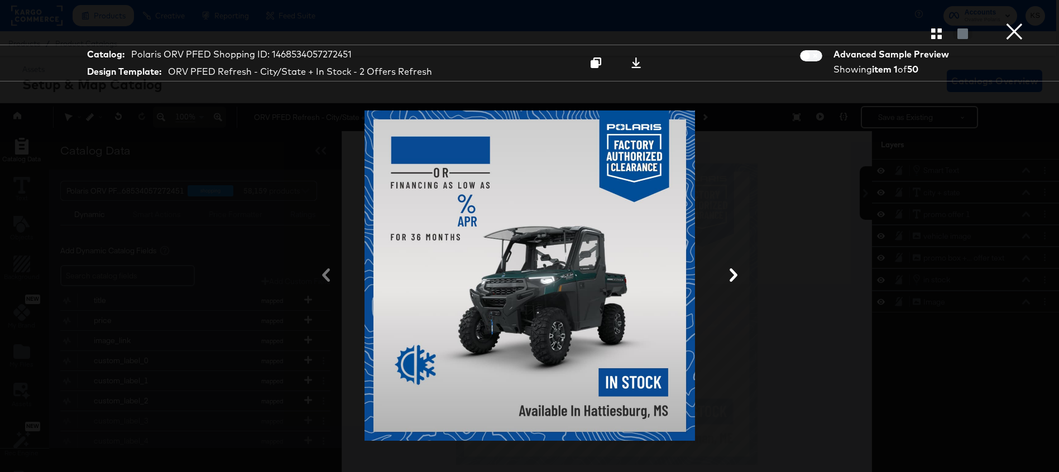
click at [1018, 22] on button "×" at bounding box center [1015, 11] width 22 height 22
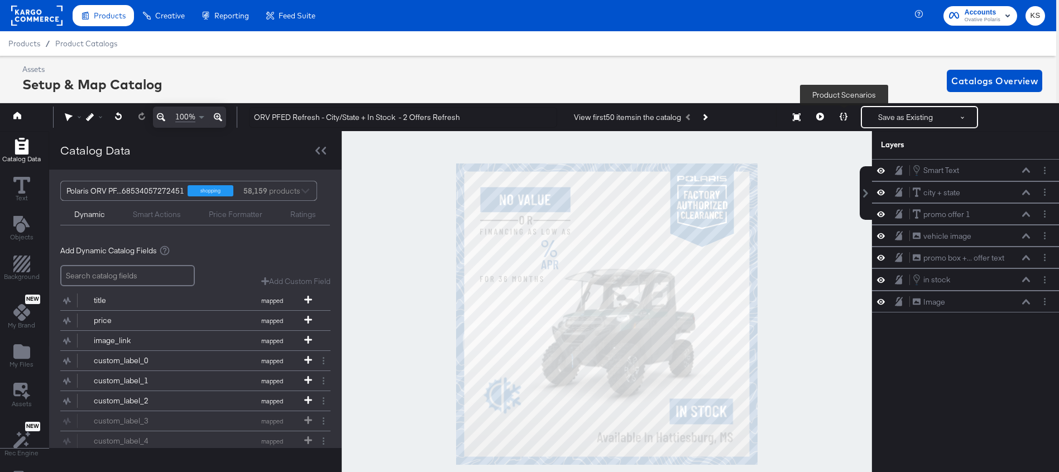
click at [841, 120] on icon at bounding box center [844, 117] width 8 height 8
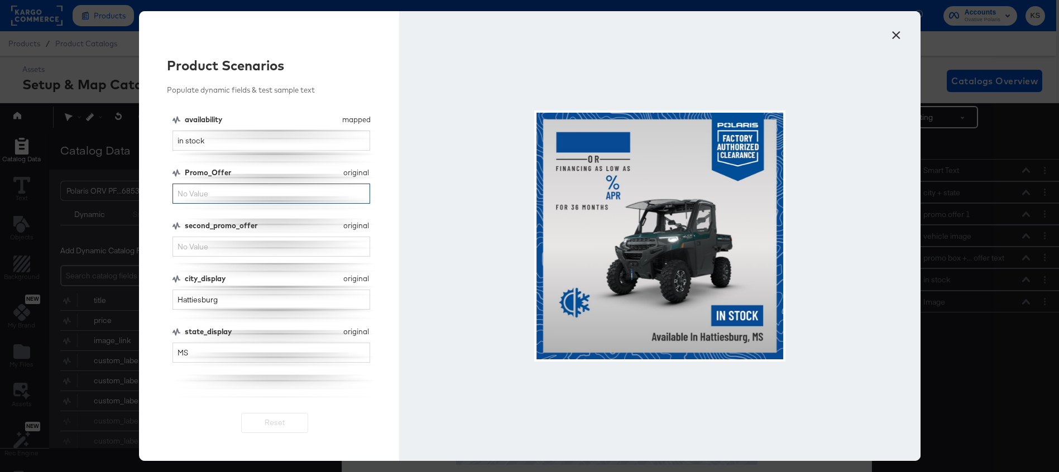
click at [233, 188] on input "Promo_Offer" at bounding box center [272, 194] width 198 height 21
type input "$4,000 REBATE"
click at [288, 243] on input "second_promo_offer" at bounding box center [272, 247] width 198 height 21
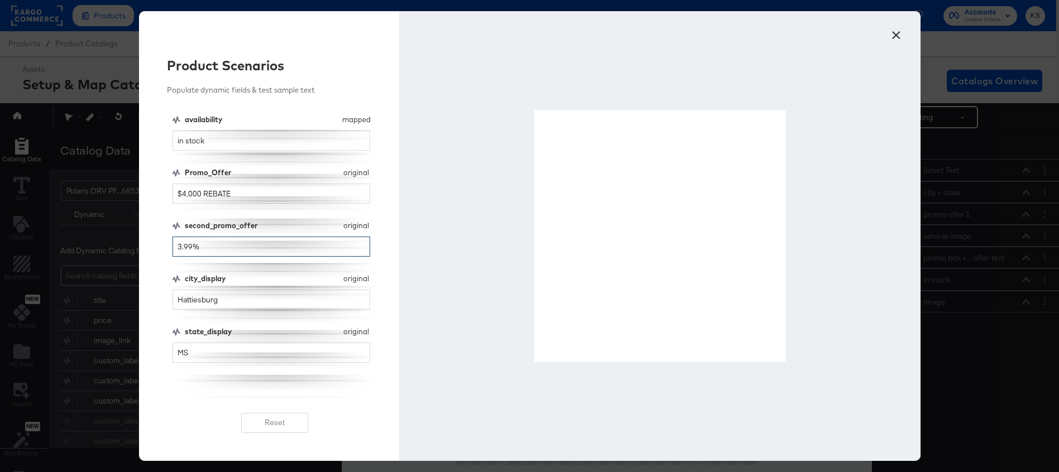
type input "3.99%"
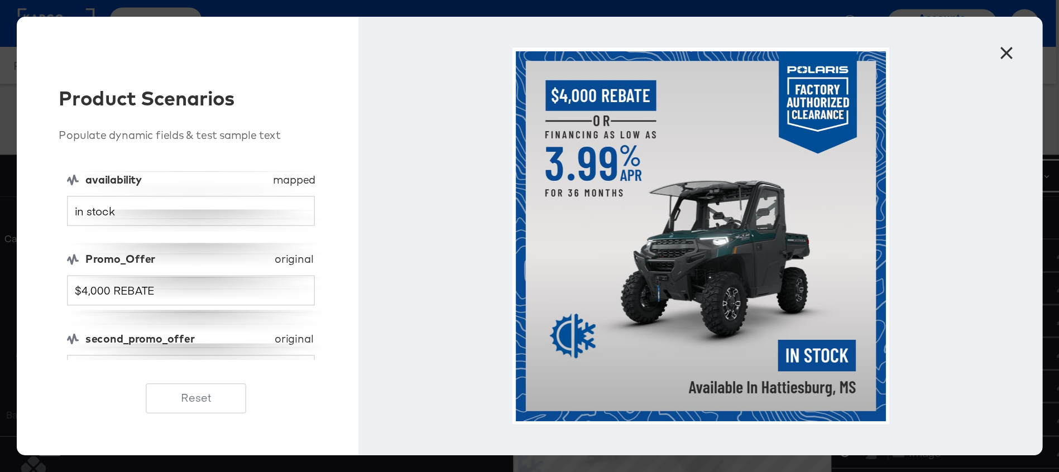
scroll to position [0, 3]
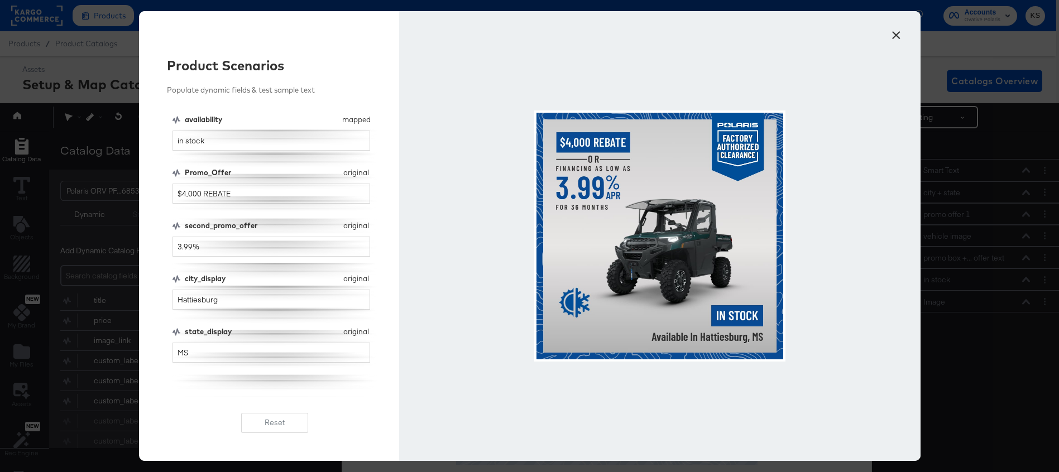
click at [896, 35] on button "×" at bounding box center [897, 32] width 20 height 20
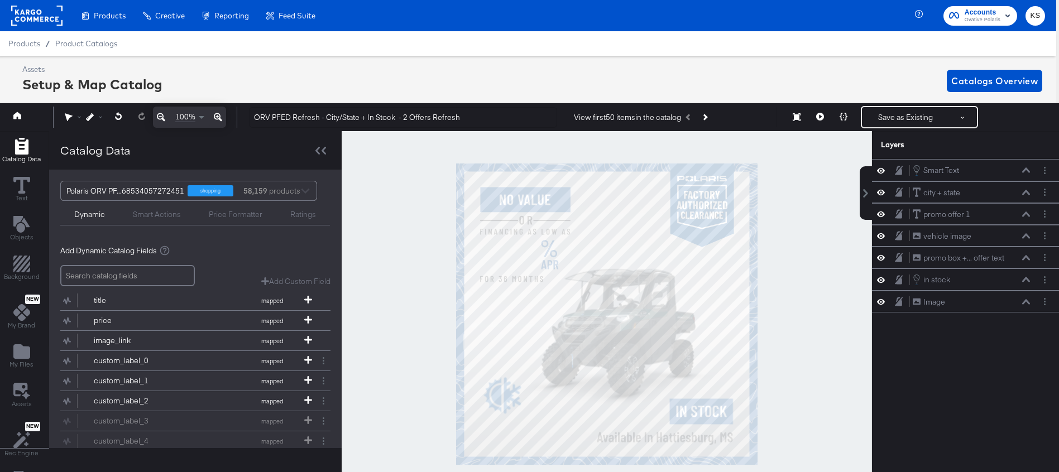
click at [0, 0] on div "Product Catalogs" at bounding box center [0, 0] width 0 height 0
